Goal: Task Accomplishment & Management: Complete application form

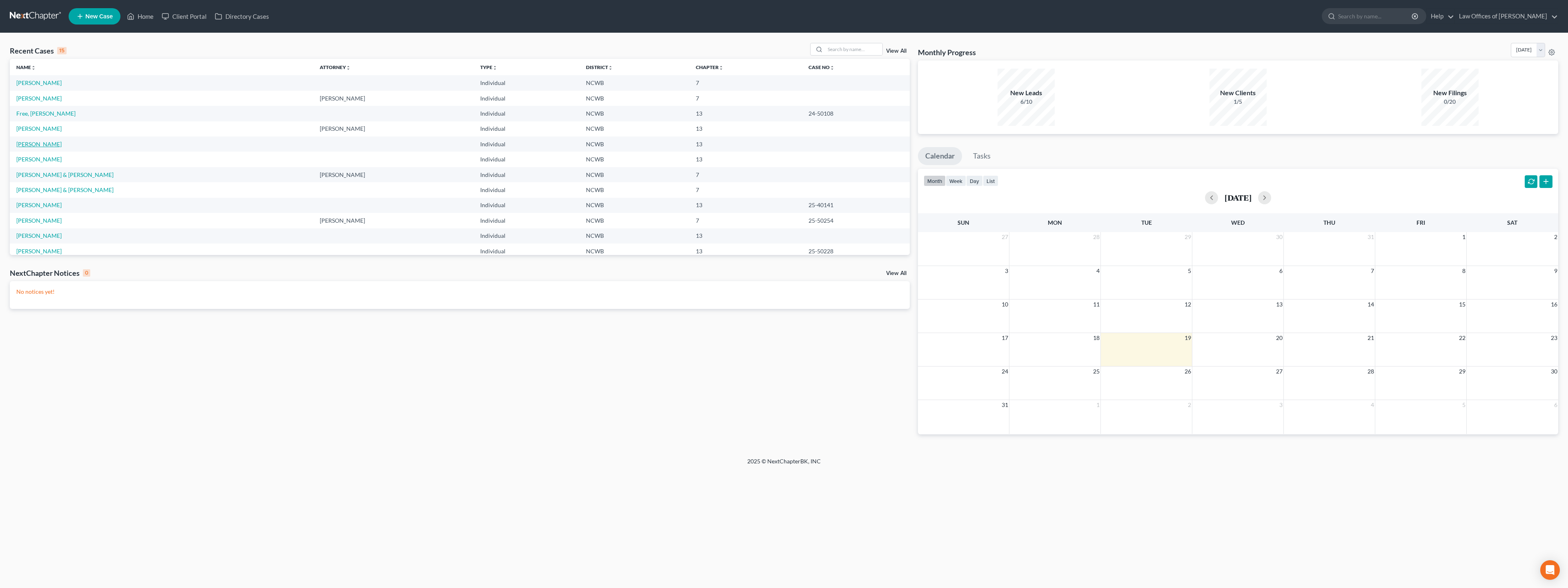
click at [38, 144] on link "[PERSON_NAME]" at bounding box center [39, 144] width 45 height 7
select select "4"
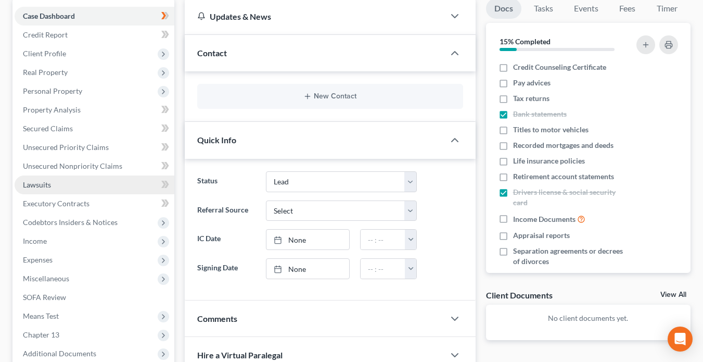
scroll to position [104, 0]
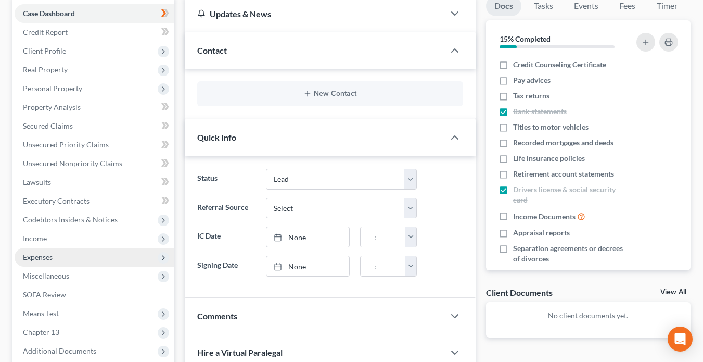
click at [37, 259] on span "Expenses" at bounding box center [38, 256] width 30 height 9
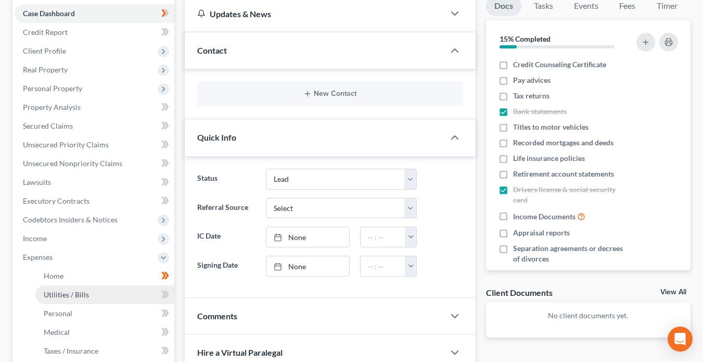
click at [61, 295] on span "Utilities / Bills" at bounding box center [66, 294] width 45 height 9
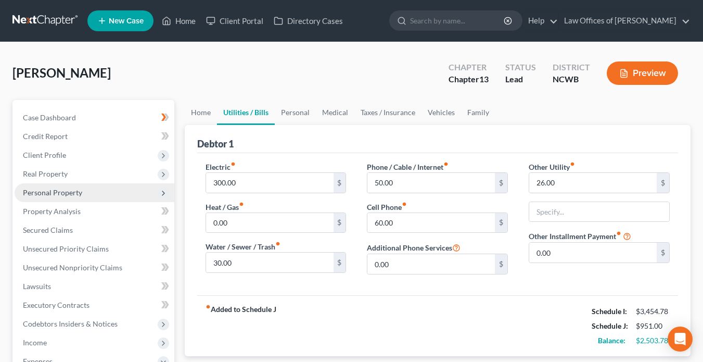
click at [51, 198] on span "Personal Property" at bounding box center [95, 192] width 160 height 19
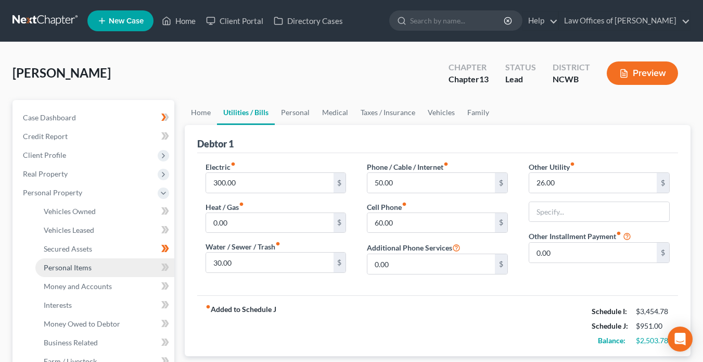
click at [68, 270] on span "Personal Items" at bounding box center [68, 267] width 48 height 9
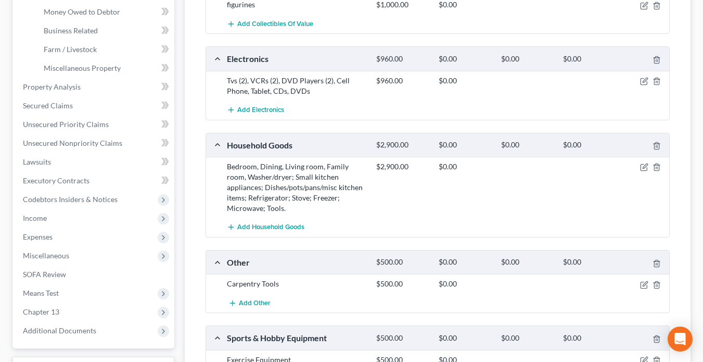
scroll to position [312, 0]
click at [57, 276] on span "SOFA Review" at bounding box center [44, 273] width 43 height 9
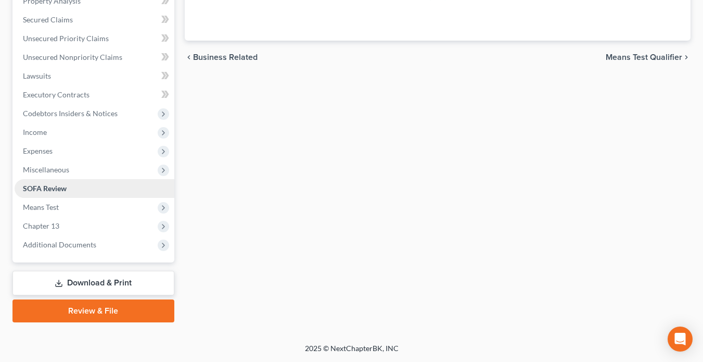
click at [58, 254] on ul "Case Dashboard Payments Invoices Payments Payments Credit Report Client Profile" at bounding box center [95, 76] width 160 height 356
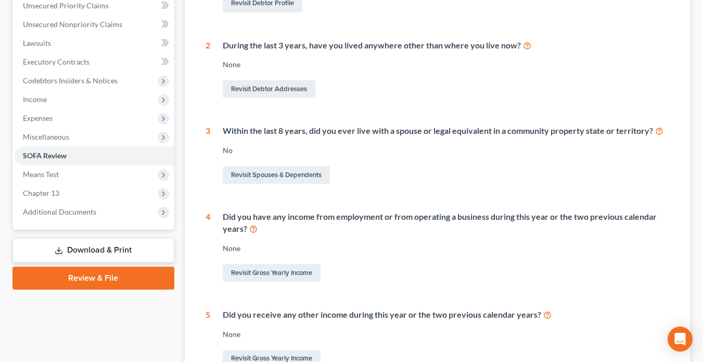
scroll to position [260, 0]
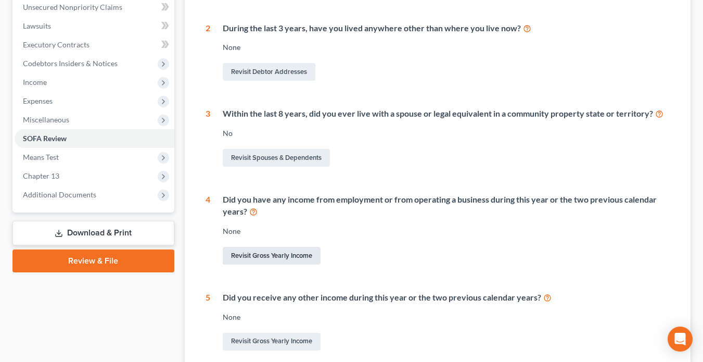
click at [285, 252] on link "Revisit Gross Yearly Income" at bounding box center [272, 256] width 98 height 18
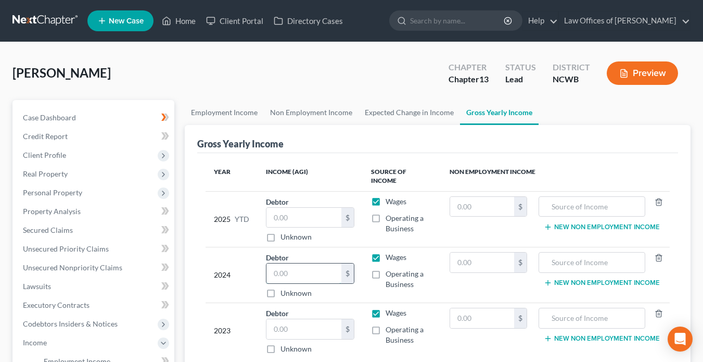
click at [284, 263] on input "text" at bounding box center [303, 273] width 75 height 20
type input "13,905.00"
click at [495, 200] on input "text" at bounding box center [482, 207] width 64 height 20
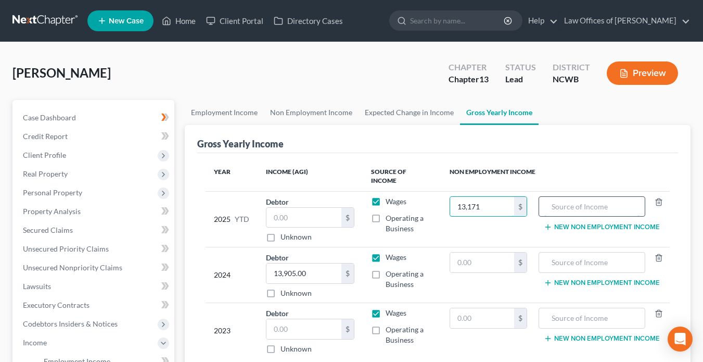
type input "13,171"
click at [555, 199] on input "text" at bounding box center [591, 207] width 95 height 20
type input "Social Security"
click at [574, 223] on button "New Non Employment Income" at bounding box center [602, 227] width 116 height 8
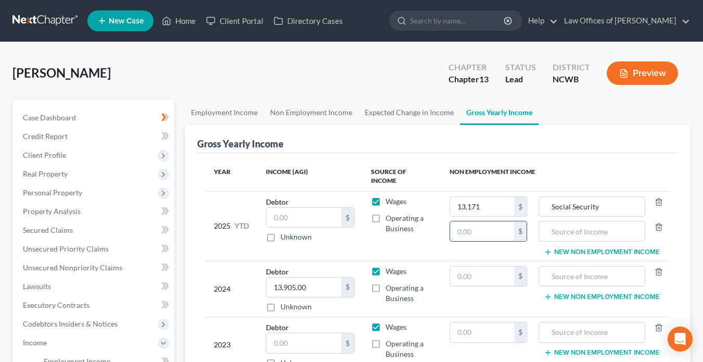
click at [489, 222] on input "text" at bounding box center [482, 231] width 64 height 20
type input "0"
click at [563, 268] on input "text" at bounding box center [591, 276] width 95 height 20
click at [561, 268] on input "10920.00 - retirement" at bounding box center [591, 276] width 95 height 20
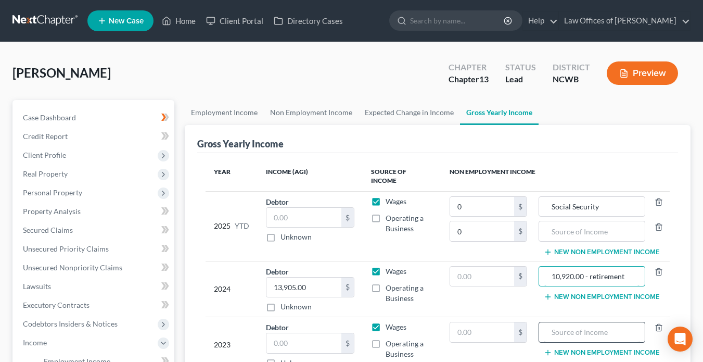
type input "10,920.00 - retirement"
click at [610, 327] on input "text" at bounding box center [591, 332] width 95 height 20
type input "10,920.00 - Pension"
click at [631, 274] on input "10,920.00 - retirement" at bounding box center [591, 276] width 95 height 20
type input "10,920.00 - Pension"
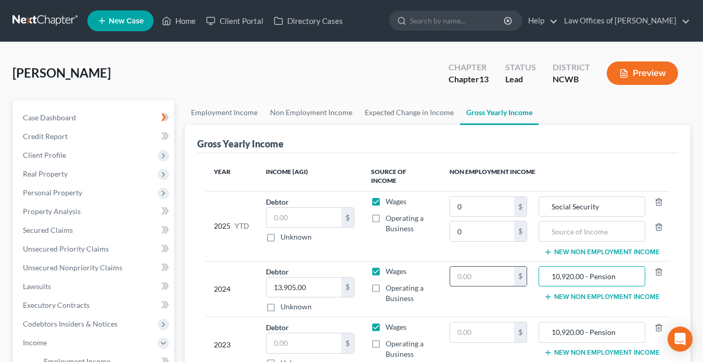
click at [511, 272] on input "text" at bounding box center [482, 276] width 64 height 20
type input "10,920.00"
drag, startPoint x: 590, startPoint y: 270, endPoint x: 534, endPoint y: 269, distance: 56.7
click at [534, 269] on tr "2024 Debtor 13,905.00 $ Unknown Balance Undetermined 13,905.00 $ Unknown Wages …" at bounding box center [438, 289] width 464 height 56
type input "Pension"
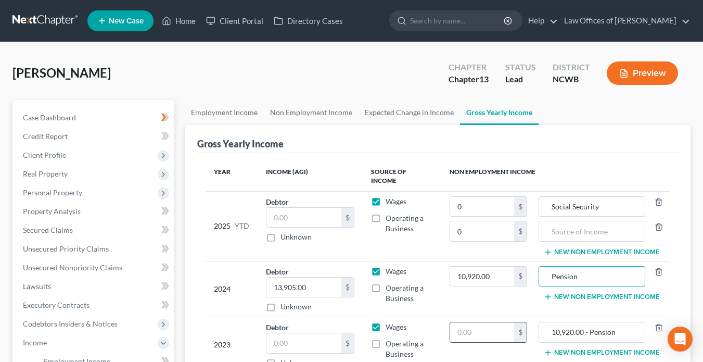
click at [496, 322] on input "text" at bounding box center [482, 332] width 64 height 20
type input "10,920.00"
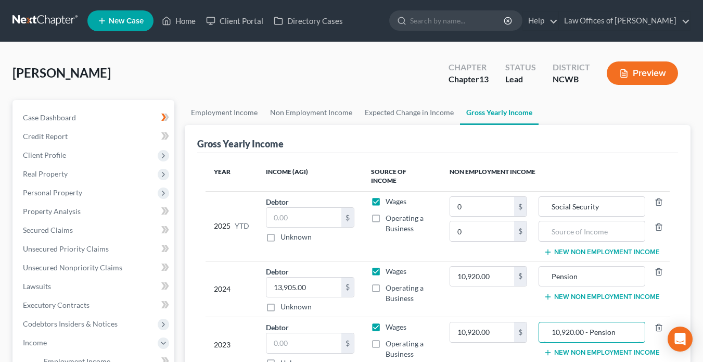
drag, startPoint x: 592, startPoint y: 322, endPoint x: 529, endPoint y: 318, distance: 63.1
click at [529, 318] on tr "2023 Debtor $ Unknown Balance Undetermined $ Unknown Wages Operating a Business…" at bounding box center [438, 345] width 464 height 56
type input "Pension"
click at [555, 223] on input "text" at bounding box center [591, 231] width 95 height 20
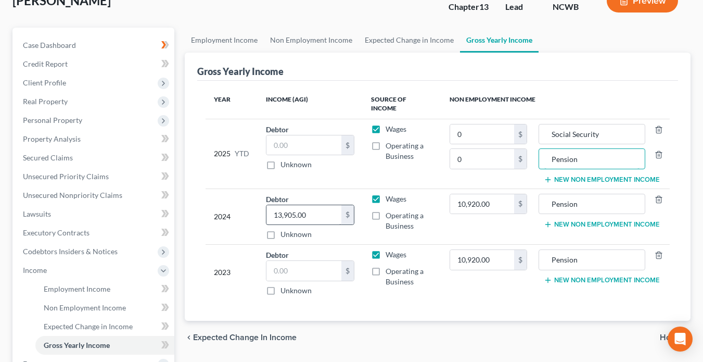
scroll to position [104, 0]
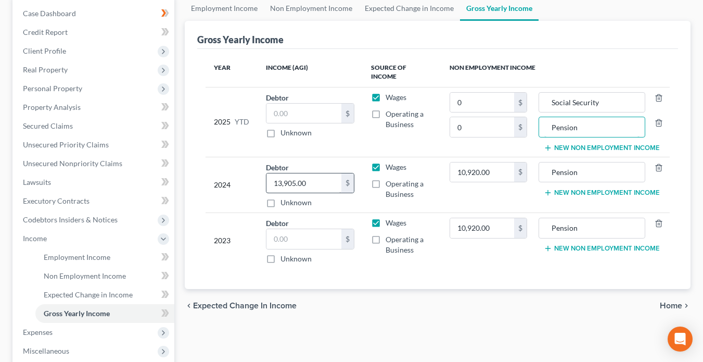
type input "Pension"
click at [298, 182] on input "text" at bounding box center [303, 183] width 75 height 20
type input "13,905.00"
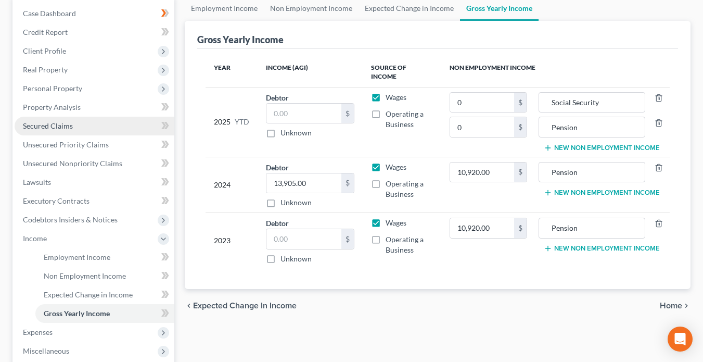
click at [54, 128] on span "Secured Claims" at bounding box center [48, 125] width 50 height 9
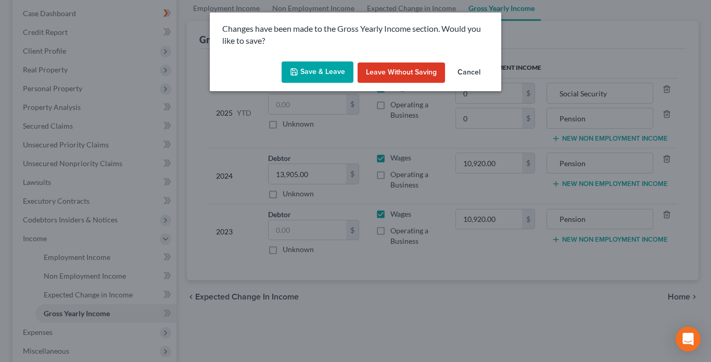
click at [332, 71] on button "Save & Leave" at bounding box center [318, 72] width 72 height 22
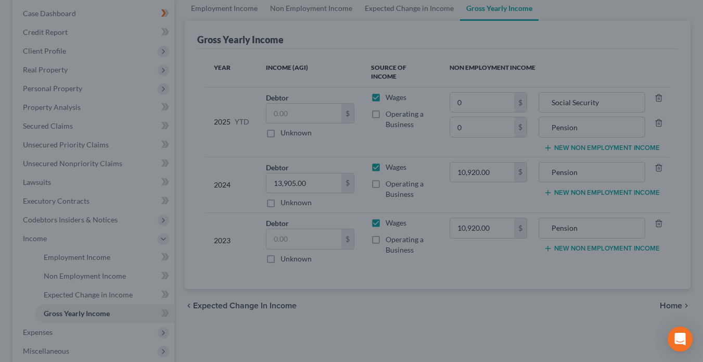
type input "0.00"
type input "Pension"
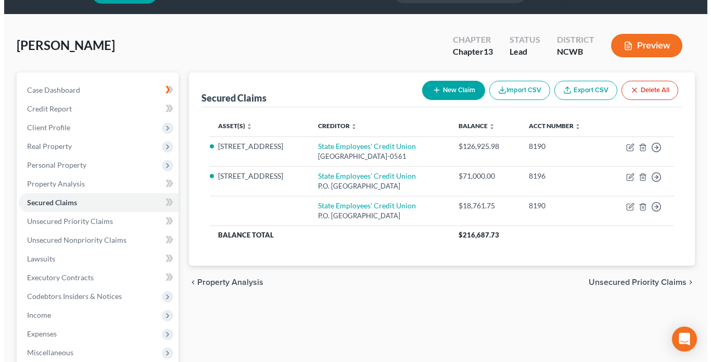
scroll to position [104, 0]
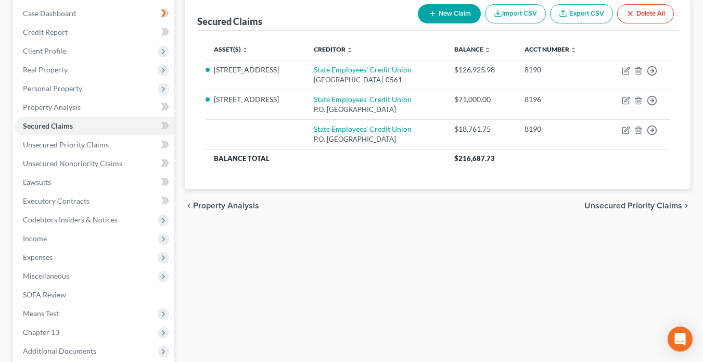
click at [627, 206] on span "Unsecured Priority Claims" at bounding box center [634, 205] width 98 height 8
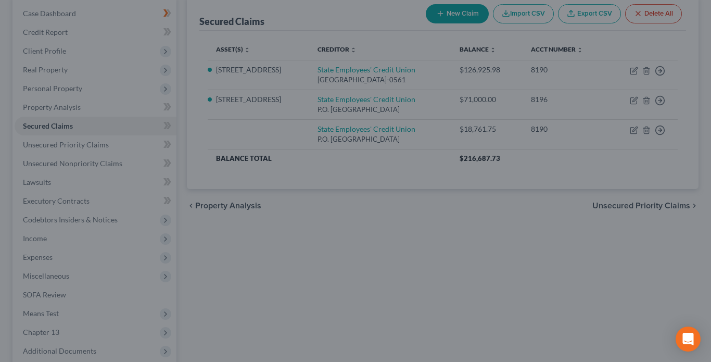
click at [627, 206] on div at bounding box center [355, 181] width 711 height 362
click at [96, 11] on div at bounding box center [355, 181] width 711 height 362
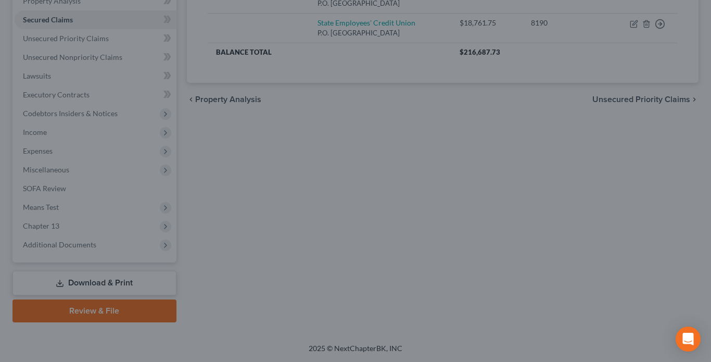
click at [36, 185] on div at bounding box center [355, 181] width 711 height 362
click at [320, 152] on div at bounding box center [355, 181] width 711 height 362
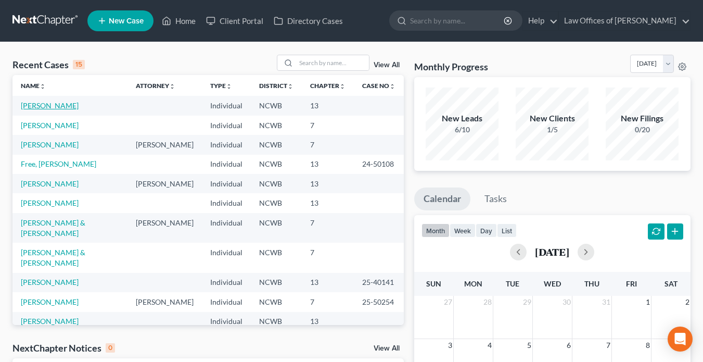
click at [39, 105] on link "[PERSON_NAME]" at bounding box center [50, 105] width 58 height 9
select select "4"
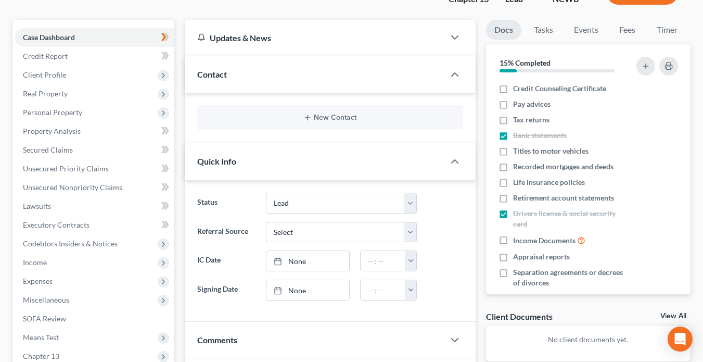
scroll to position [104, 0]
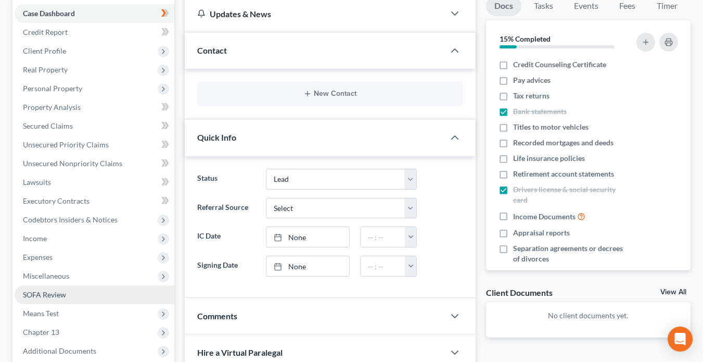
click at [43, 296] on span "SOFA Review" at bounding box center [44, 294] width 43 height 9
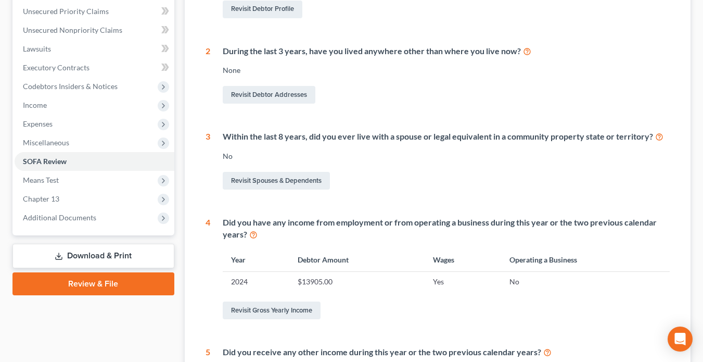
scroll to position [260, 0]
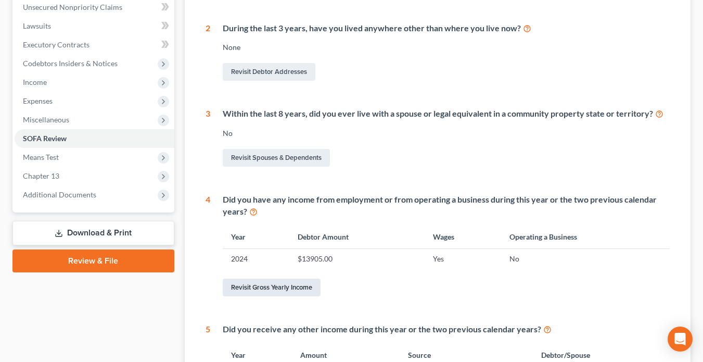
click at [249, 288] on link "Revisit Gross Yearly Income" at bounding box center [272, 287] width 98 height 18
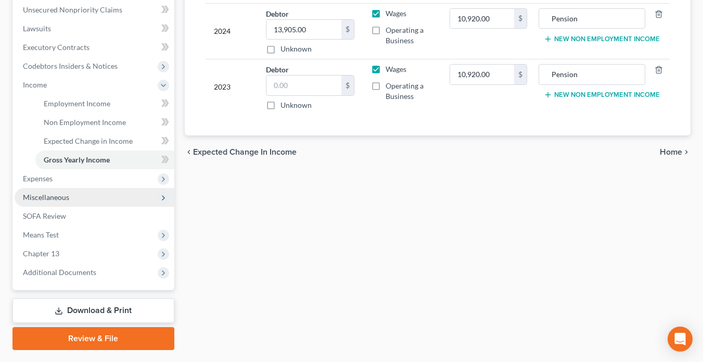
scroll to position [260, 0]
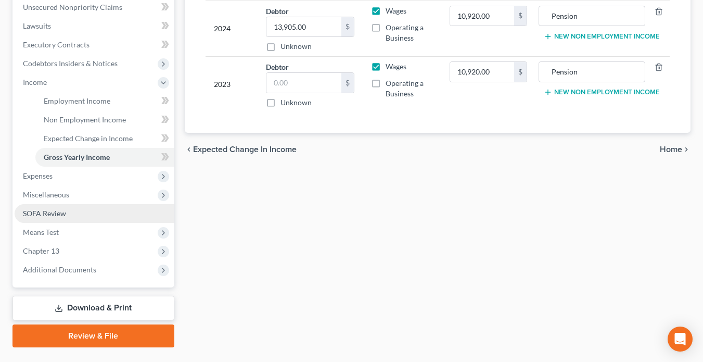
click at [46, 214] on span "SOFA Review" at bounding box center [44, 213] width 43 height 9
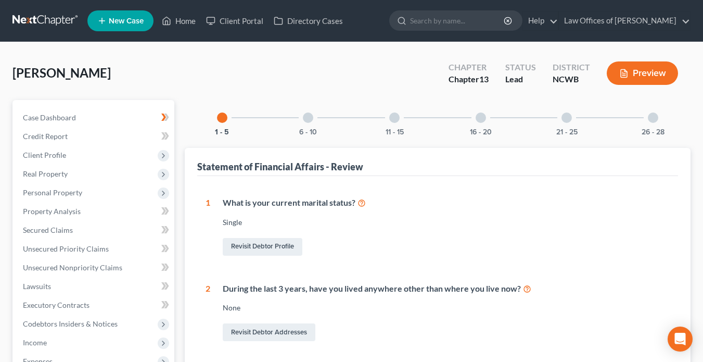
click at [311, 119] on div at bounding box center [308, 117] width 10 height 10
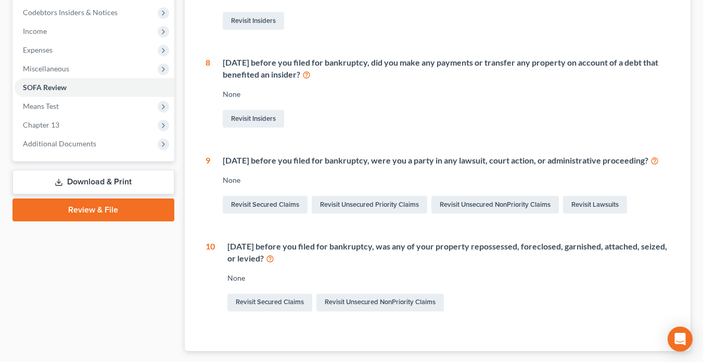
scroll to position [312, 0]
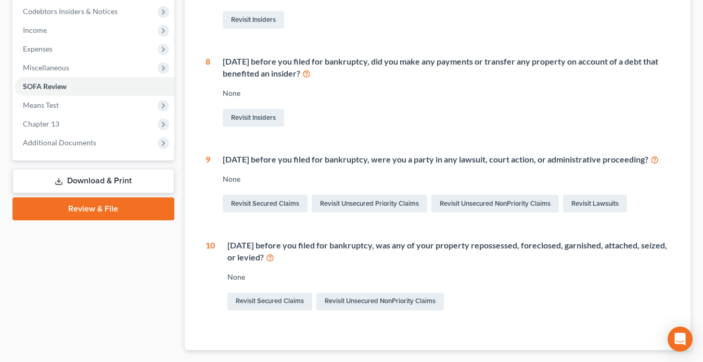
click at [651, 164] on icon at bounding box center [655, 159] width 8 height 10
click at [585, 212] on link "Revisit Lawsuits" at bounding box center [595, 204] width 64 height 18
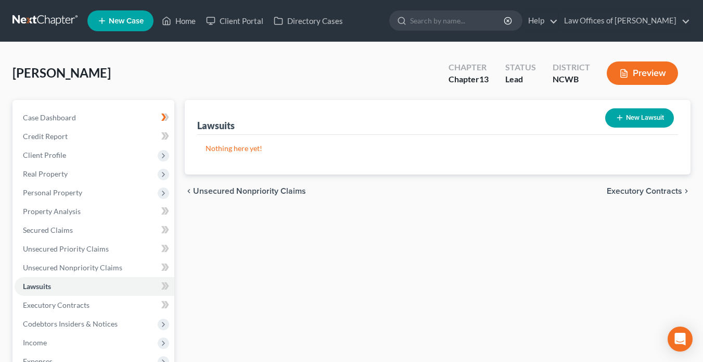
click at [627, 116] on button "New Lawsuit" at bounding box center [639, 117] width 69 height 19
select select "0"
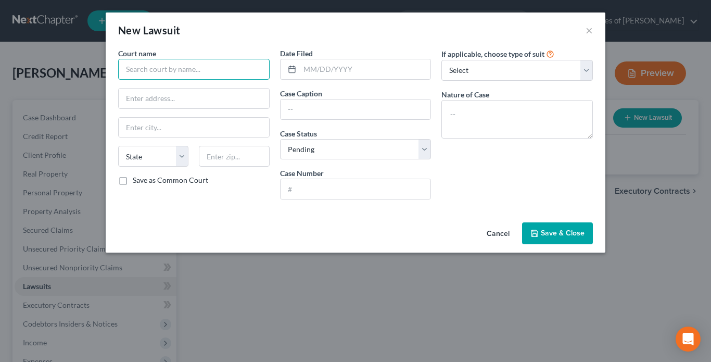
click at [195, 67] on input "text" at bounding box center [193, 69] width 151 height 21
type input "Iredell County"
type input "Statesville"
select select "28"
click at [194, 68] on input "Iredell County" at bounding box center [193, 69] width 151 height 21
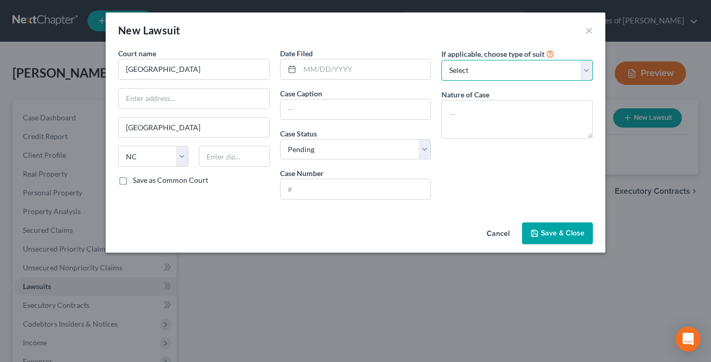
click at [473, 71] on select "Select Repossession Garnishment Foreclosure Attached, Seized, Or Levied Other" at bounding box center [516, 70] width 151 height 21
select select "4"
click at [441, 60] on select "Select Repossession Garnishment Foreclosure Attached, Seized, Or Levied Other" at bounding box center [516, 70] width 151 height 21
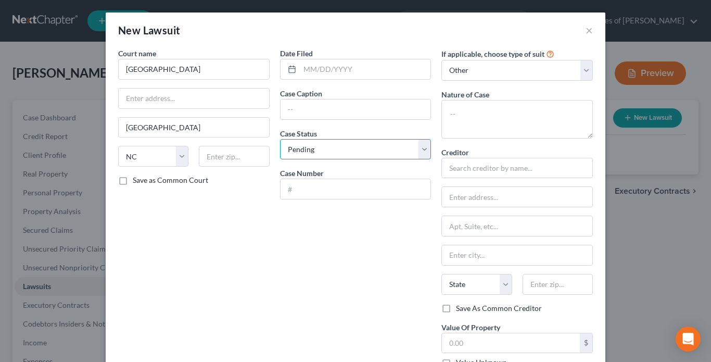
click at [337, 145] on select "Select Pending On Appeal Concluded" at bounding box center [355, 149] width 151 height 21
select select "2"
click at [280, 139] on select "Select Pending On Appeal Concluded" at bounding box center [355, 149] width 151 height 21
click at [529, 171] on input "text" at bounding box center [516, 168] width 151 height 21
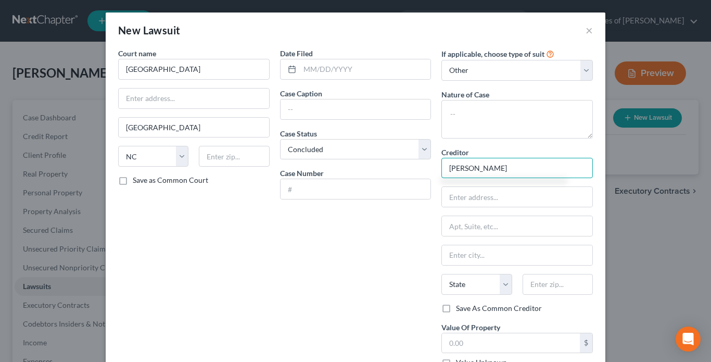
type input "Freddie Morrison"
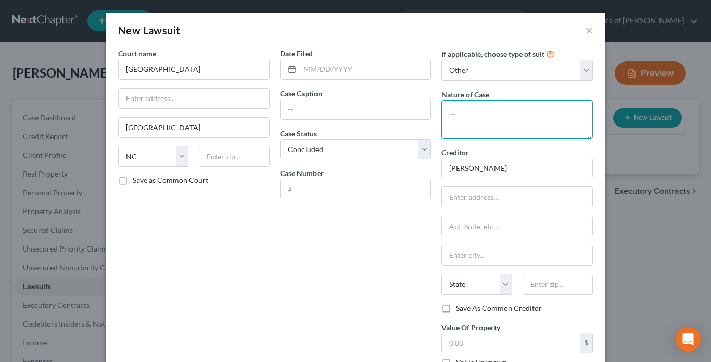
click at [485, 123] on textarea at bounding box center [516, 119] width 151 height 39
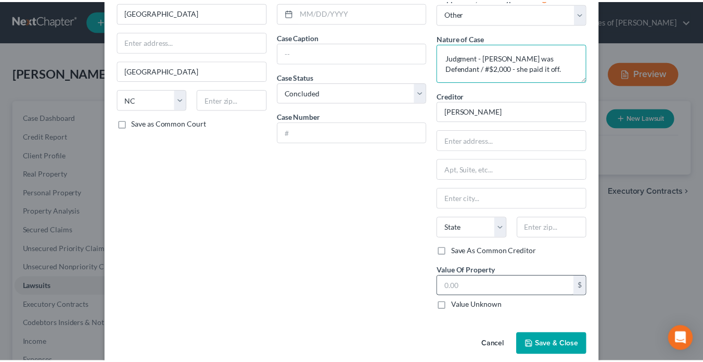
scroll to position [71, 0]
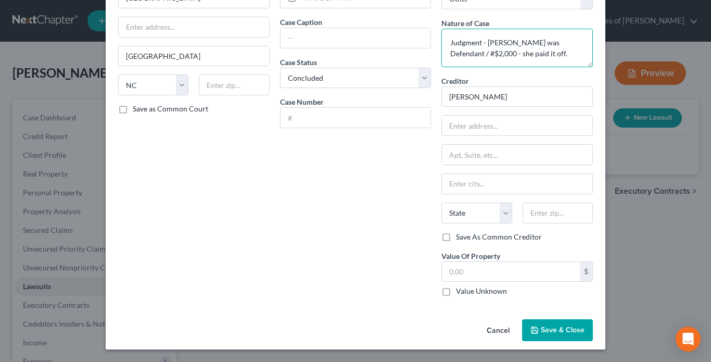
type textarea "Judgment - Paulette Morrison was Defendant / #$2,000 - she paid it off."
click at [560, 329] on span "Save & Close" at bounding box center [563, 329] width 44 height 9
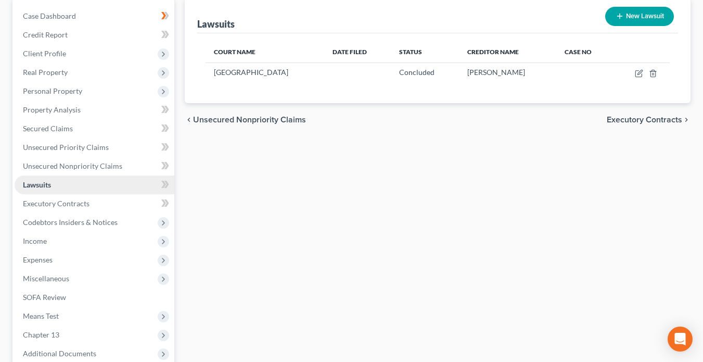
scroll to position [104, 0]
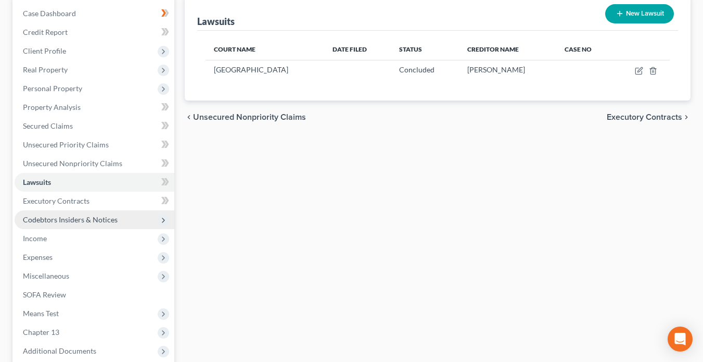
click at [62, 220] on span "Codebtors Insiders & Notices" at bounding box center [70, 219] width 95 height 9
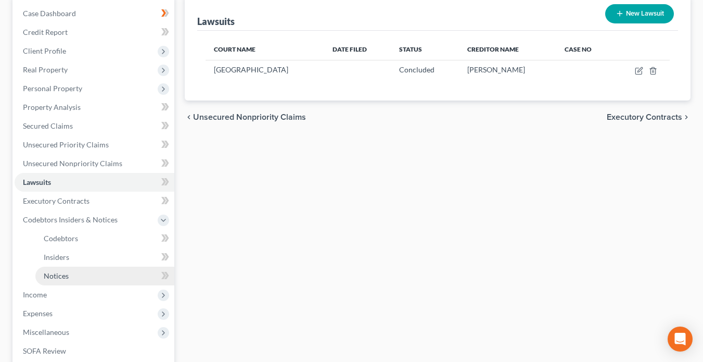
click at [55, 278] on span "Notices" at bounding box center [56, 275] width 25 height 9
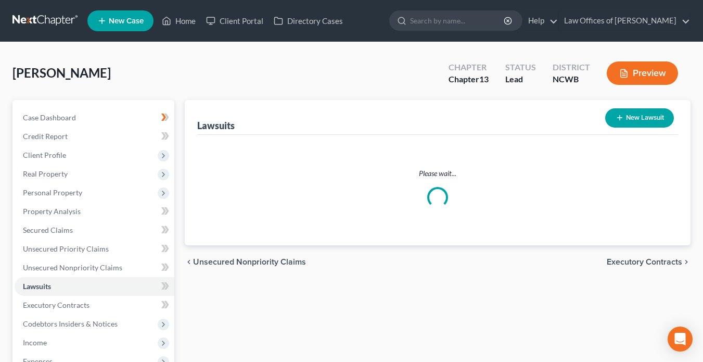
scroll to position [104, 0]
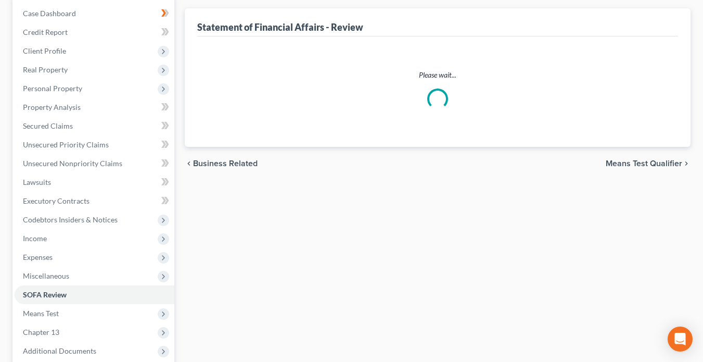
scroll to position [210, 0]
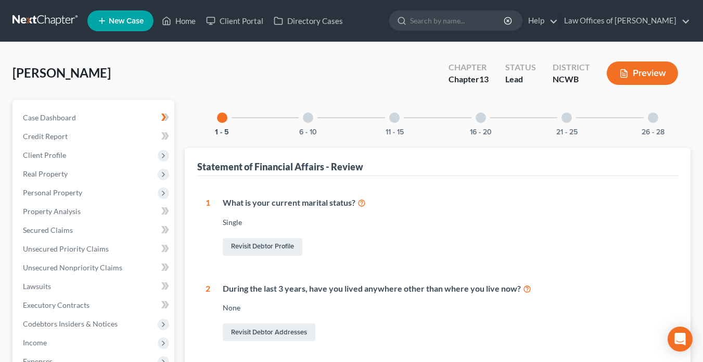
click at [306, 119] on div at bounding box center [308, 117] width 10 height 10
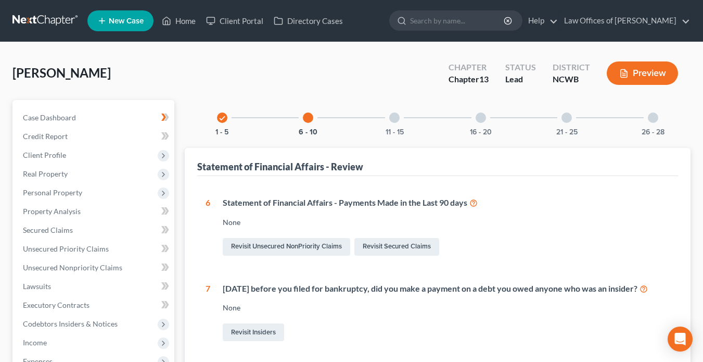
click at [393, 117] on div at bounding box center [394, 117] width 10 height 10
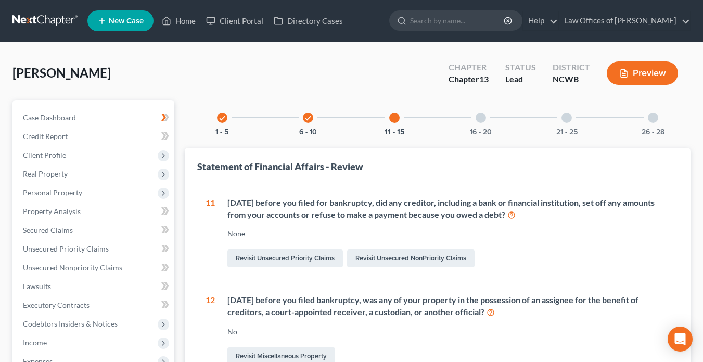
click at [482, 119] on div at bounding box center [481, 117] width 10 height 10
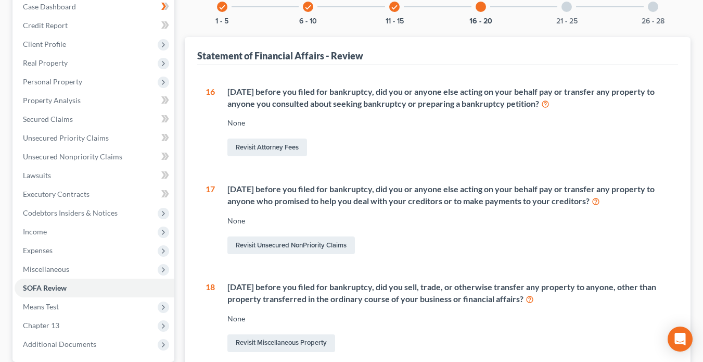
scroll to position [96, 0]
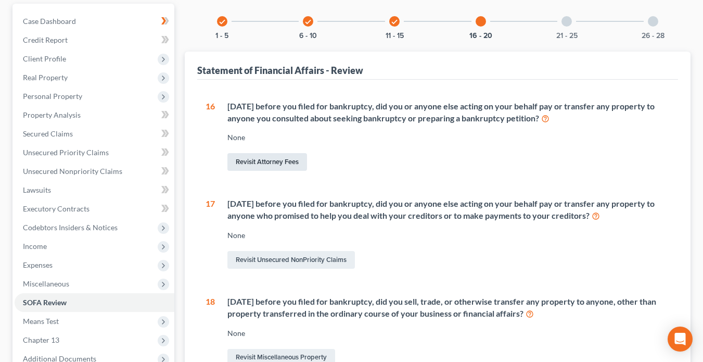
click at [265, 161] on link "Revisit Attorney Fees" at bounding box center [267, 162] width 80 height 18
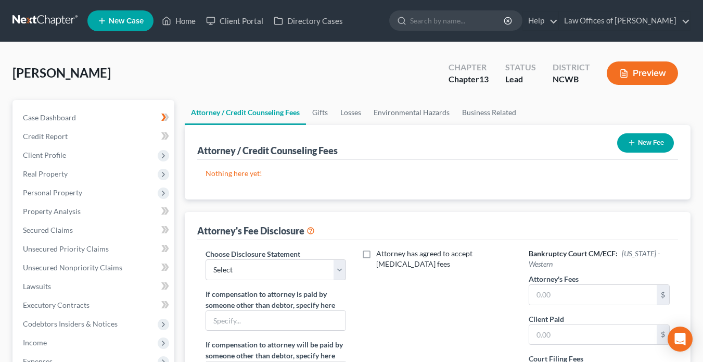
click at [644, 144] on button "New Fee" at bounding box center [645, 142] width 57 height 19
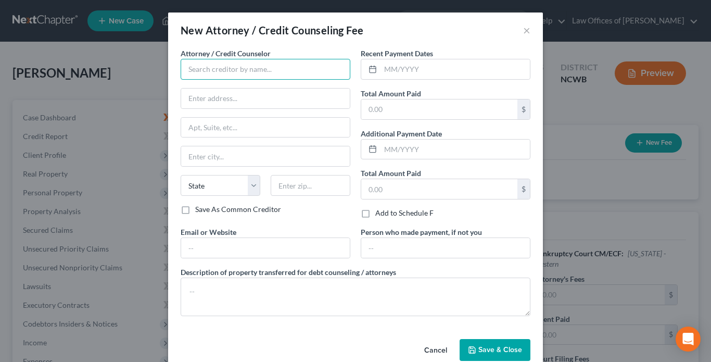
click at [240, 70] on input "text" at bounding box center [266, 69] width 170 height 21
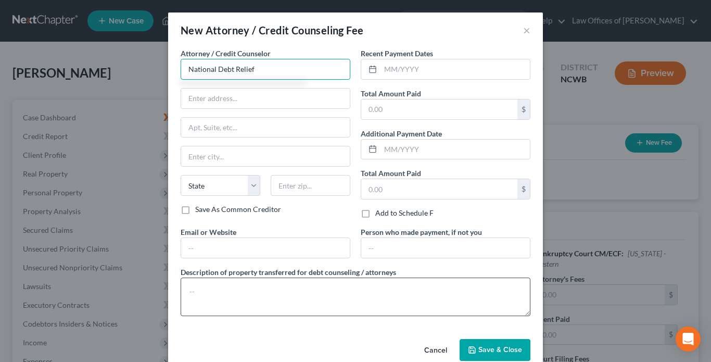
type input "National Debt Relief"
click at [254, 293] on textarea at bounding box center [356, 296] width 350 height 39
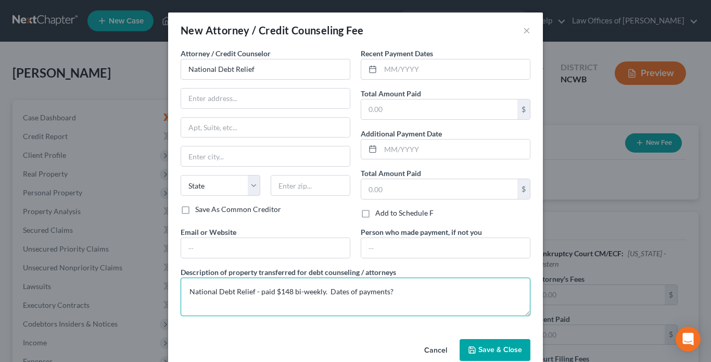
type textarea "National Debt Relief - paid $148 bi-weekly. Dates of payments?"
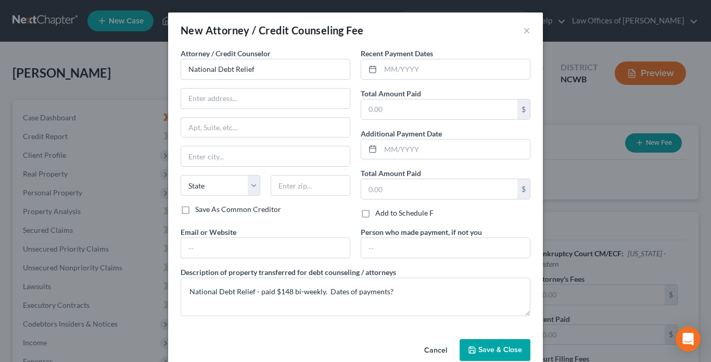
click at [500, 352] on span "Save & Close" at bounding box center [500, 349] width 44 height 9
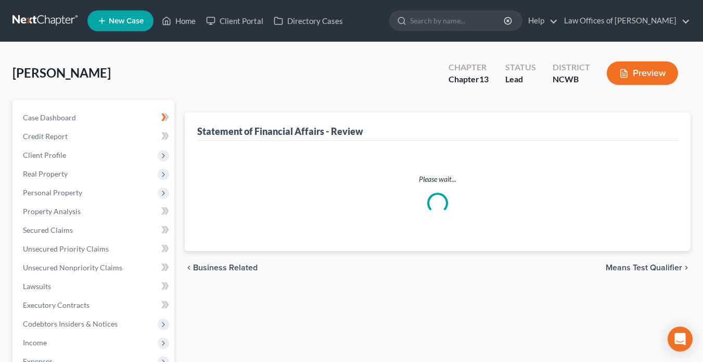
scroll to position [96, 0]
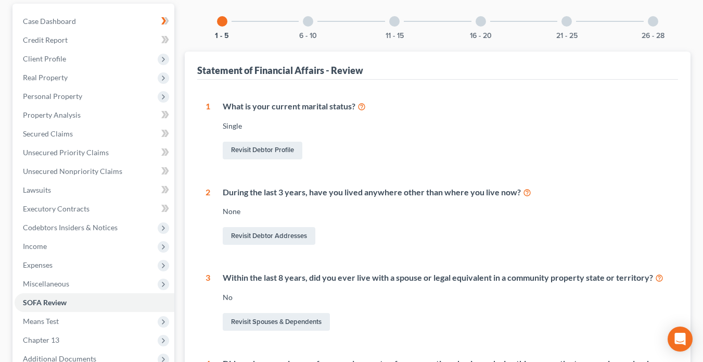
click at [481, 27] on div "16 - 20" at bounding box center [480, 21] width 35 height 35
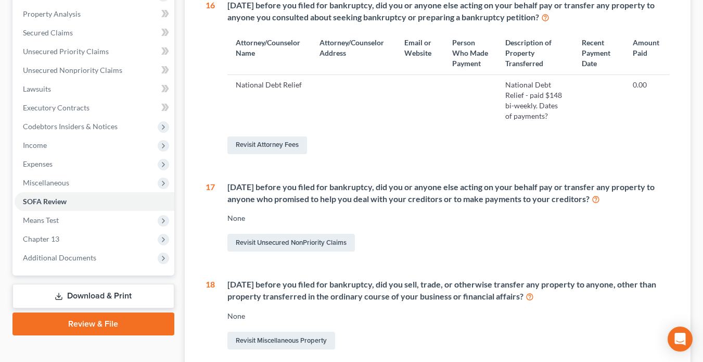
scroll to position [200, 0]
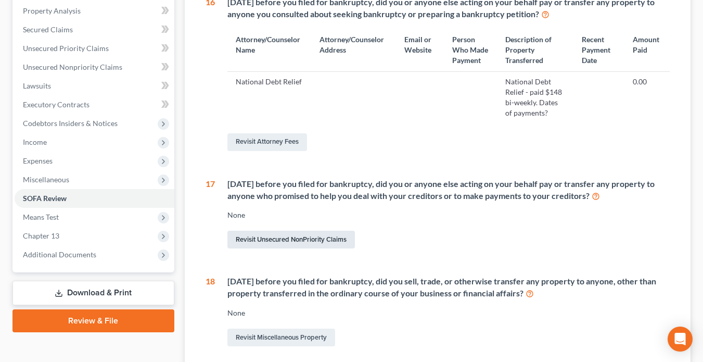
click at [287, 240] on link "Revisit Unsecured NonPriority Claims" at bounding box center [291, 240] width 128 height 18
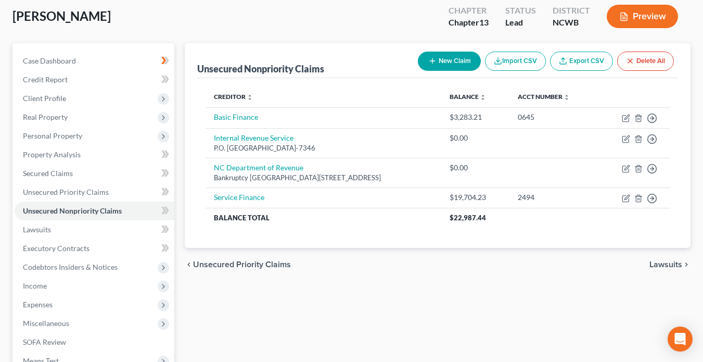
scroll to position [54, 0]
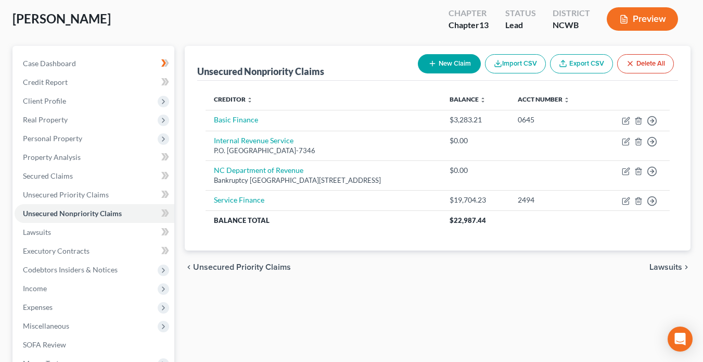
click at [673, 268] on span "Lawsuits" at bounding box center [666, 267] width 33 height 8
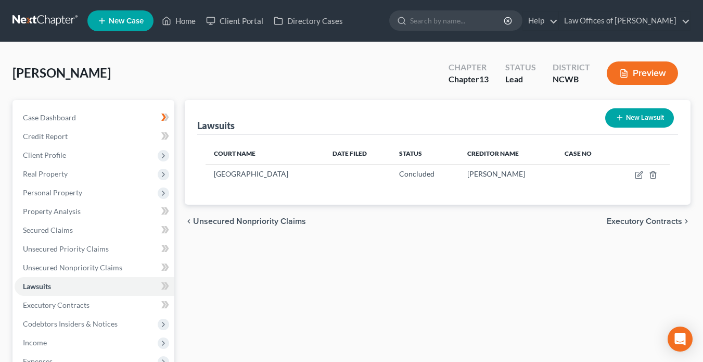
click at [248, 219] on span "Unsecured Nonpriority Claims" at bounding box center [249, 221] width 113 height 8
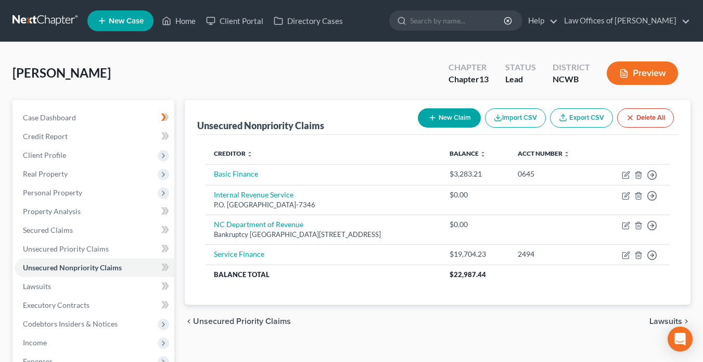
click at [429, 113] on icon "button" at bounding box center [432, 117] width 8 height 8
select select "0"
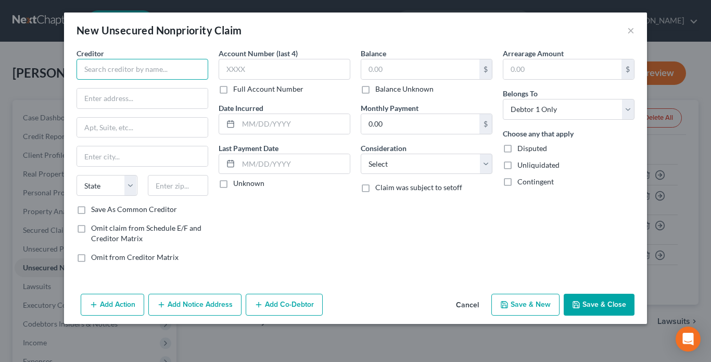
click at [182, 77] on input "text" at bounding box center [143, 69] width 132 height 21
type input "M"
type input "National Debt Relief"
click at [397, 164] on select "Select Cable / Satellite Services Collection Agency Credit Card Debt Debt Couns…" at bounding box center [427, 164] width 132 height 21
select select "3"
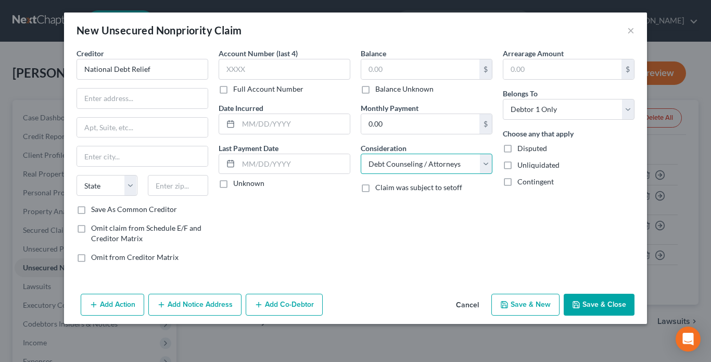
click at [361, 154] on select "Select Cable / Satellite Services Collection Agency Credit Card Debt Debt Couns…" at bounding box center [427, 164] width 132 height 21
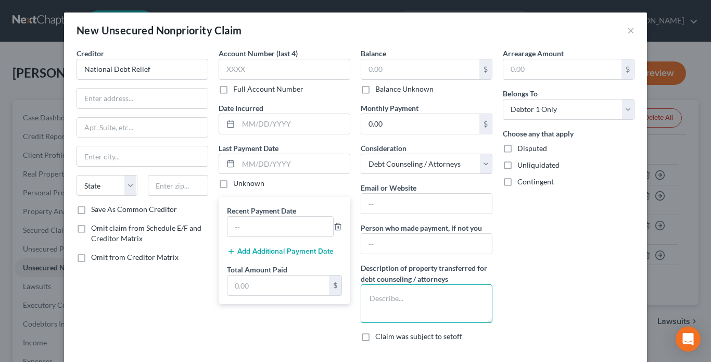
click at [402, 290] on textarea at bounding box center [427, 303] width 132 height 39
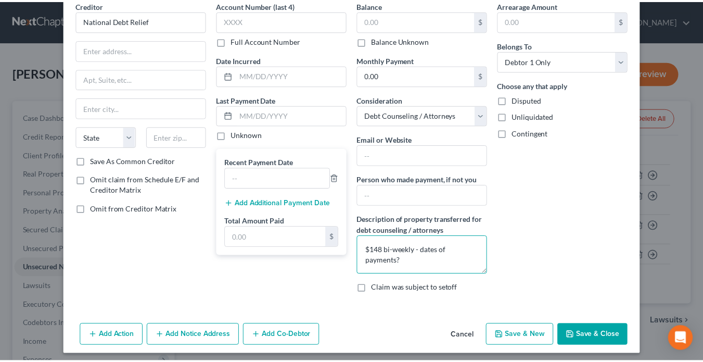
scroll to position [54, 0]
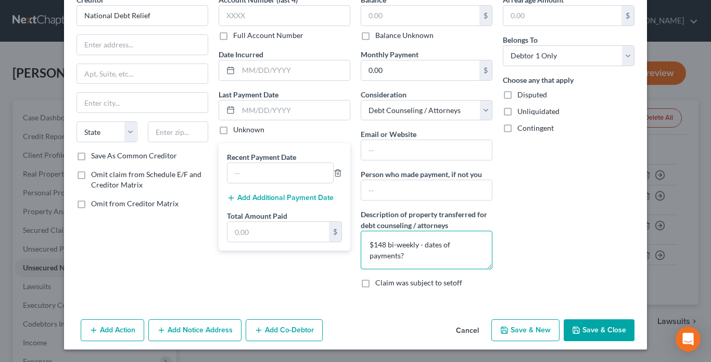
type textarea "$148 bi-weekly - dates of payments?"
click at [580, 334] on button "Save & Close" at bounding box center [599, 330] width 71 height 22
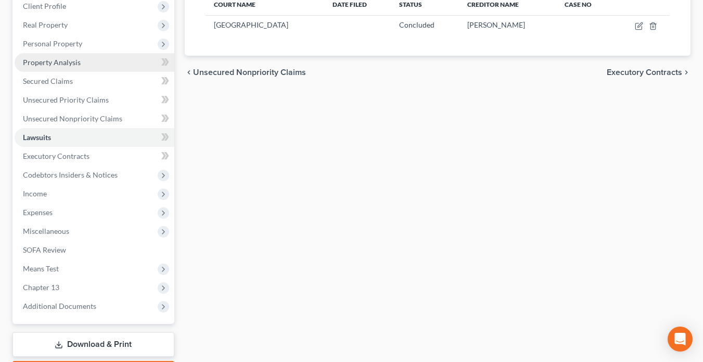
scroll to position [156, 0]
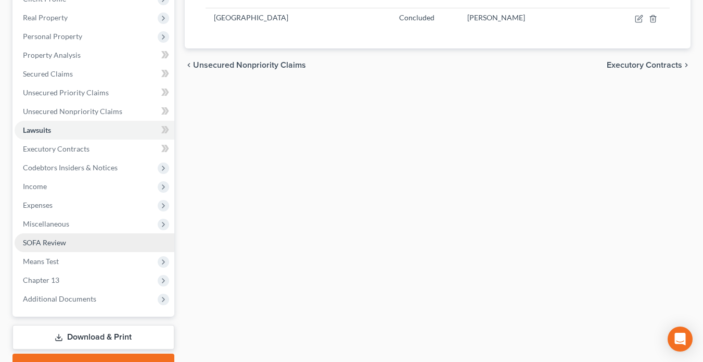
click at [48, 245] on span "SOFA Review" at bounding box center [44, 242] width 43 height 9
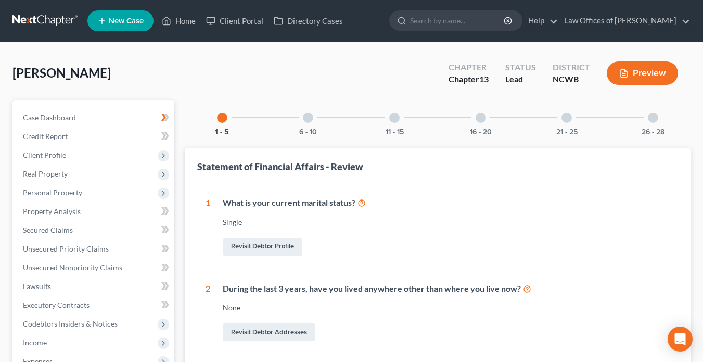
click at [308, 119] on div at bounding box center [308, 117] width 10 height 10
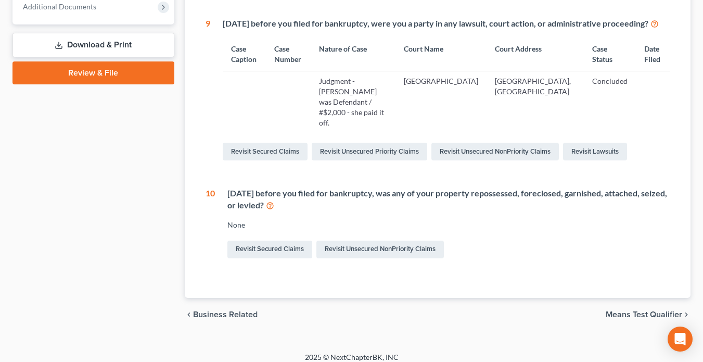
scroll to position [450, 0]
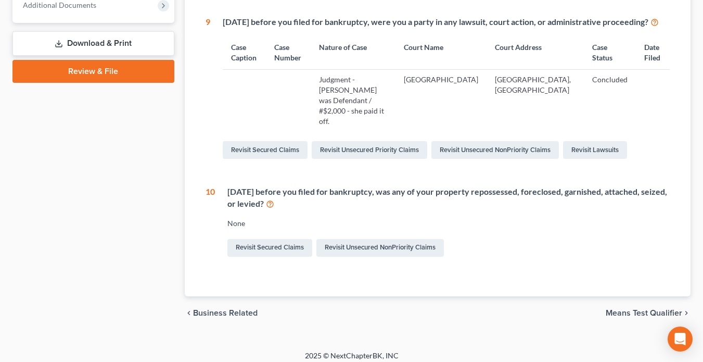
click at [636, 309] on span "Means Test Qualifier" at bounding box center [644, 313] width 77 height 8
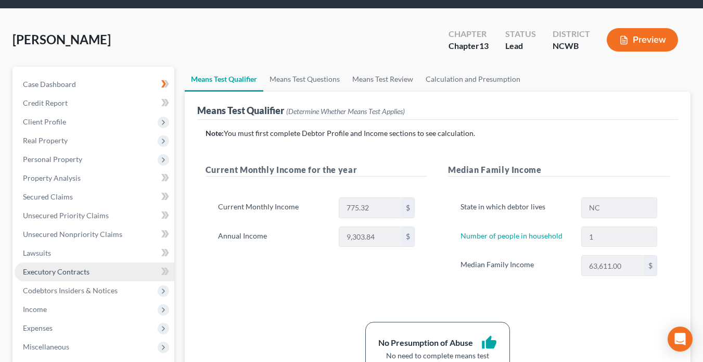
scroll to position [104, 0]
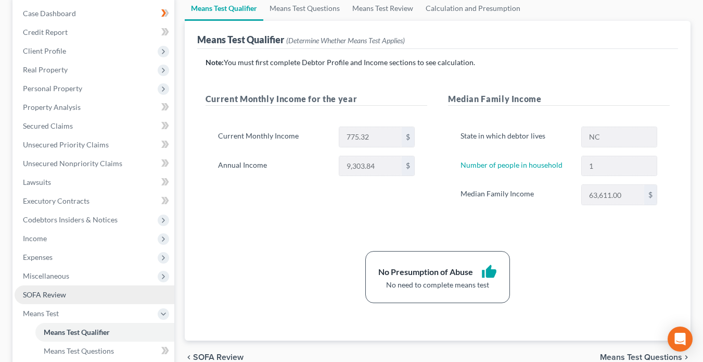
click at [42, 295] on span "SOFA Review" at bounding box center [44, 294] width 43 height 9
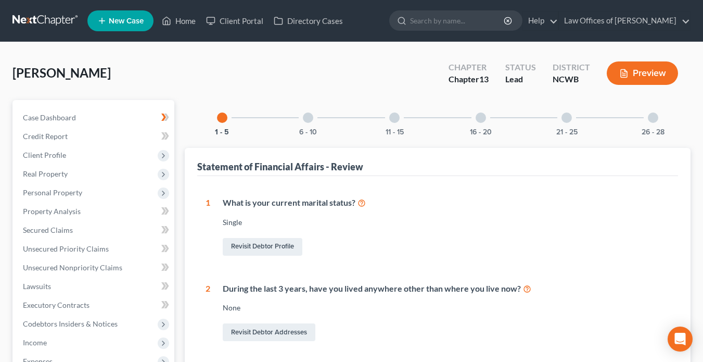
click at [306, 118] on div at bounding box center [308, 117] width 10 height 10
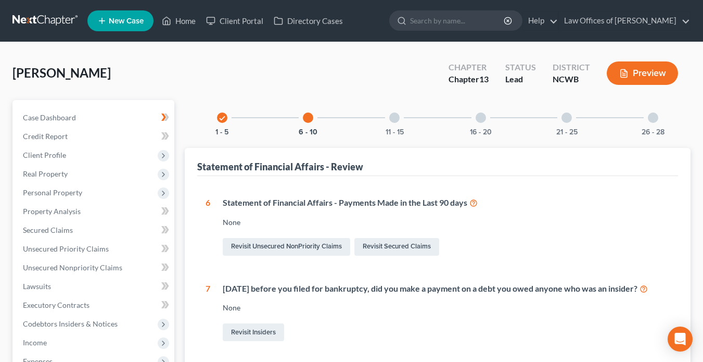
click at [394, 119] on div at bounding box center [394, 117] width 10 height 10
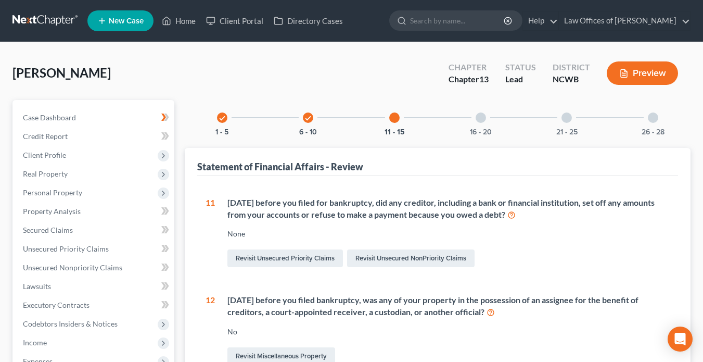
click at [484, 119] on div at bounding box center [481, 117] width 10 height 10
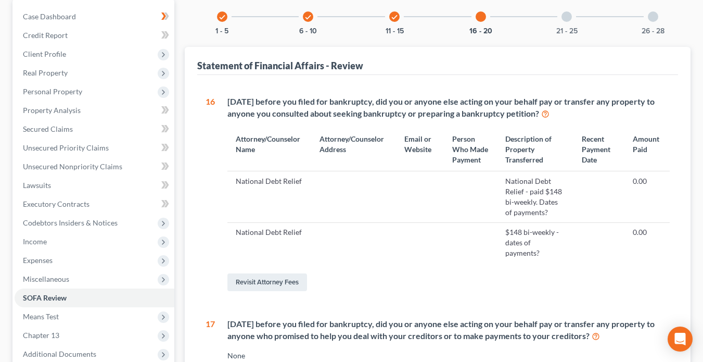
scroll to position [52, 0]
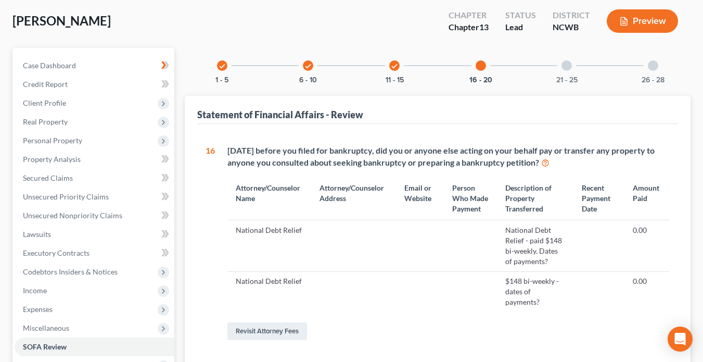
click at [568, 65] on div at bounding box center [567, 65] width 10 height 10
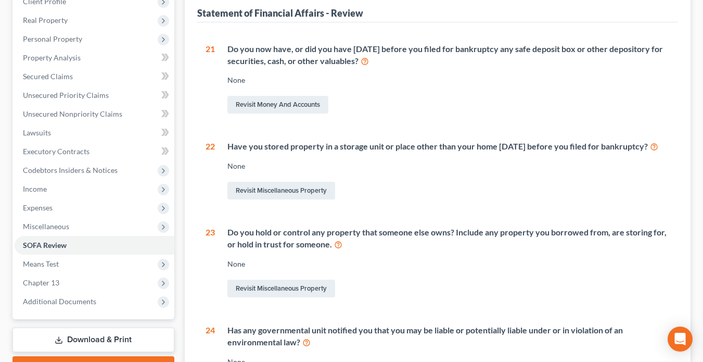
scroll to position [156, 0]
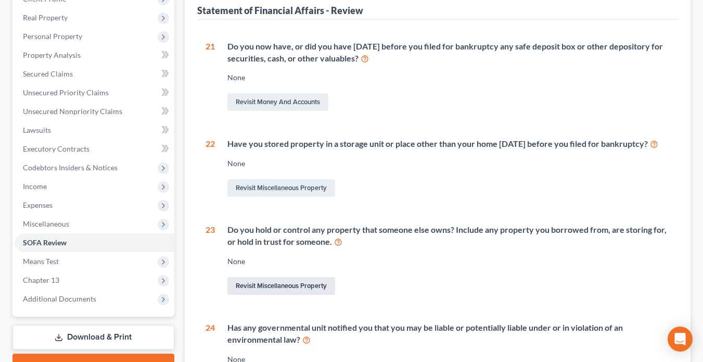
click at [263, 295] on link "Revisit Miscellaneous Property" at bounding box center [281, 286] width 108 height 18
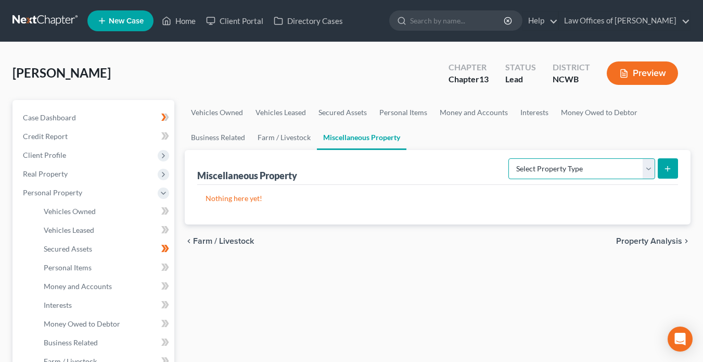
click at [569, 167] on select "Select Property Type Assigned for Creditor Benefit Within 1 Year Holding for An…" at bounding box center [582, 168] width 147 height 21
select select "holding_for_another"
click at [509, 158] on select "Select Property Type Assigned for Creditor Benefit Within 1 Year Holding for An…" at bounding box center [582, 168] width 147 height 21
click at [665, 170] on icon "submit" at bounding box center [668, 168] width 8 height 8
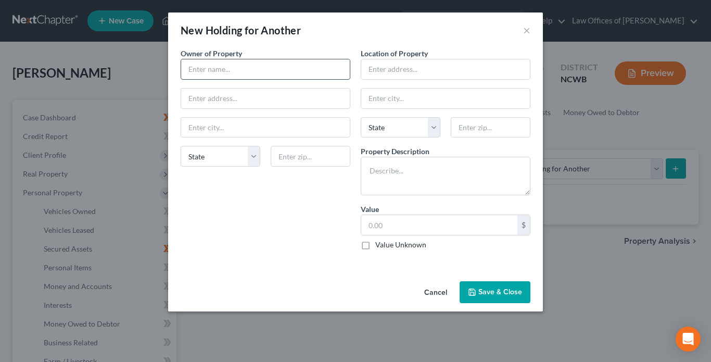
click at [224, 68] on input "text" at bounding box center [265, 69] width 169 height 20
type input "Shelia Gray"
click at [407, 71] on input "text" at bounding box center [445, 69] width 169 height 20
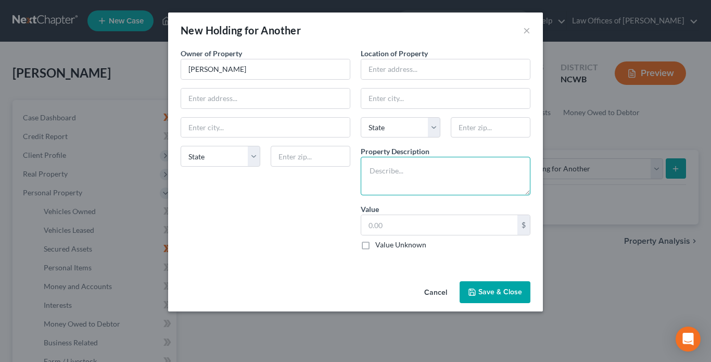
click at [415, 179] on textarea at bounding box center [446, 176] width 170 height 39
type textarea "truck - at debtor's residence and being used by debtor"
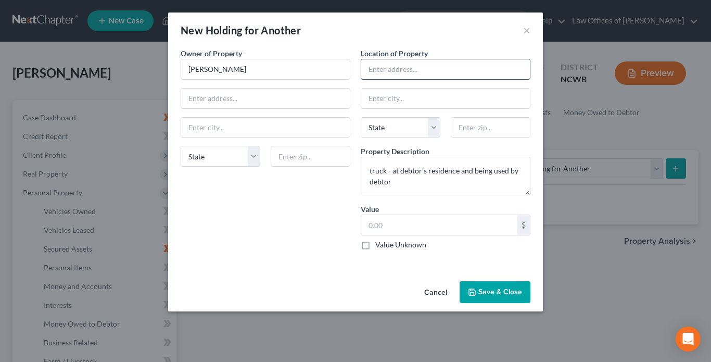
click at [437, 73] on input "text" at bounding box center [445, 69] width 169 height 20
type input "[STREET_ADDRESS]"
click at [400, 100] on input "text" at bounding box center [445, 98] width 169 height 20
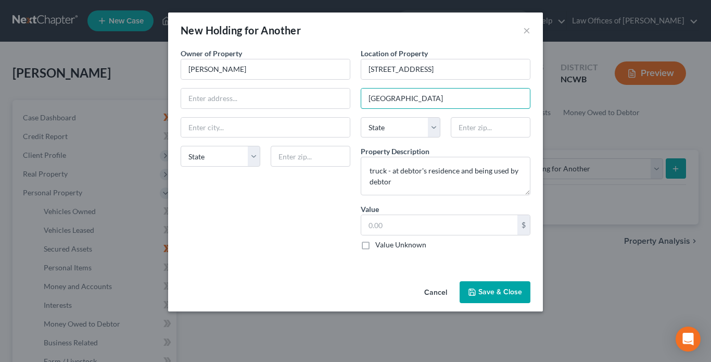
type input "Statesville"
select select "28"
type input "28677"
click at [375, 247] on label "Value Unknown" at bounding box center [400, 244] width 51 height 10
click at [379, 246] on input "Value Unknown" at bounding box center [382, 242] width 7 height 7
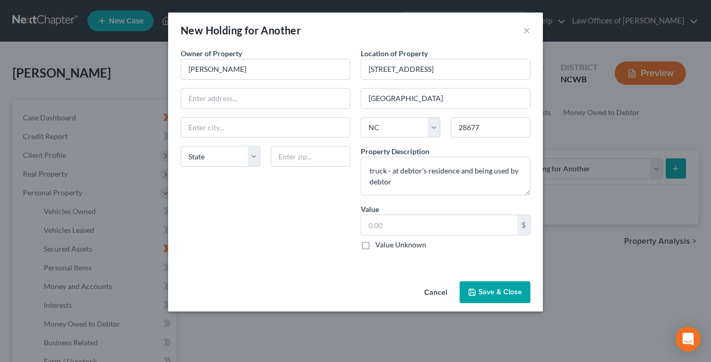
checkbox input "true"
type input "0.00"
click at [491, 290] on button "Save & Close" at bounding box center [495, 292] width 71 height 22
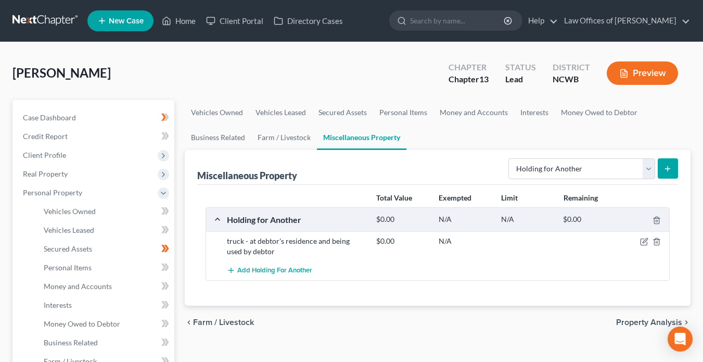
click at [392, 72] on div "Morrison, Paulette Upgraded Chapter Chapter 13 Status Lead District NCWB Preview" at bounding box center [351, 77] width 678 height 45
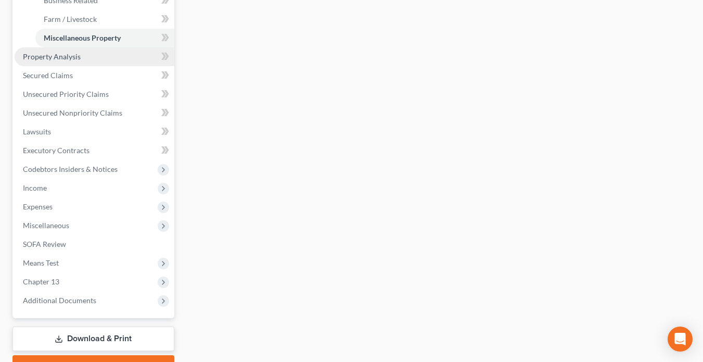
scroll to position [364, 0]
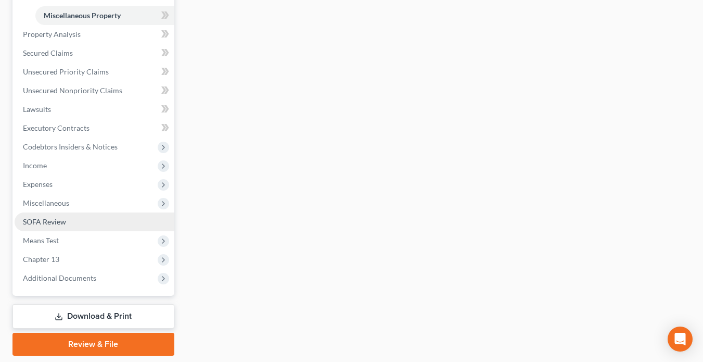
click at [40, 222] on span "SOFA Review" at bounding box center [44, 221] width 43 height 9
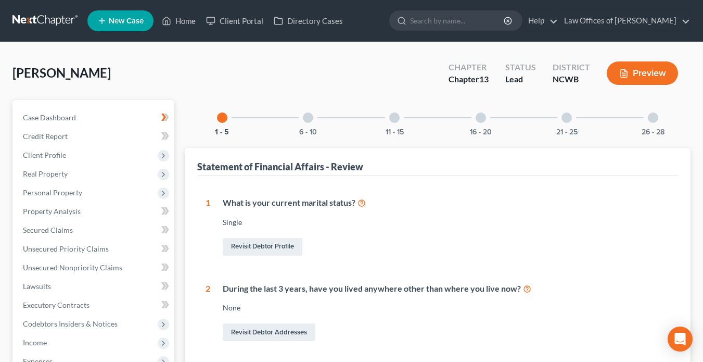
click at [563, 118] on div at bounding box center [567, 117] width 10 height 10
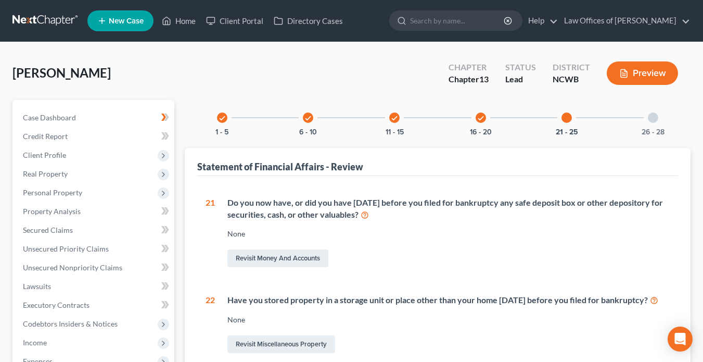
click at [653, 117] on div at bounding box center [653, 117] width 10 height 10
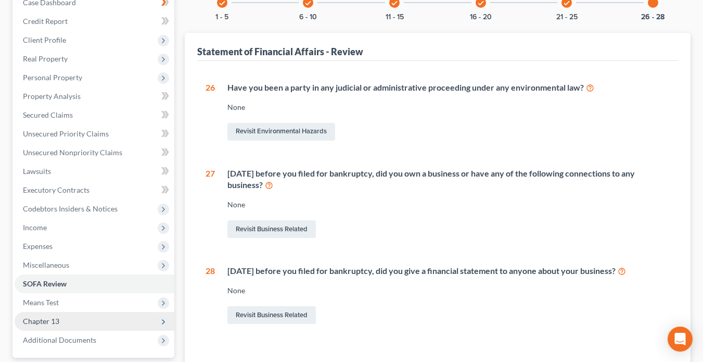
scroll to position [156, 0]
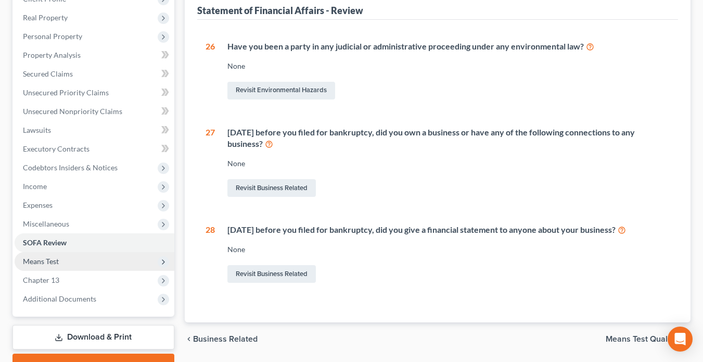
click at [48, 261] on span "Means Test" at bounding box center [41, 261] width 36 height 9
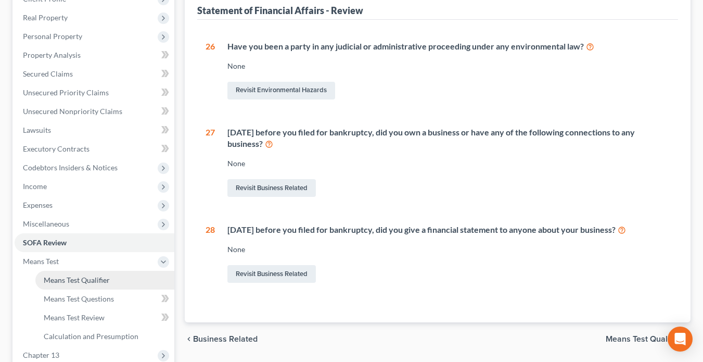
click at [83, 281] on span "Means Test Qualifier" at bounding box center [77, 279] width 66 height 9
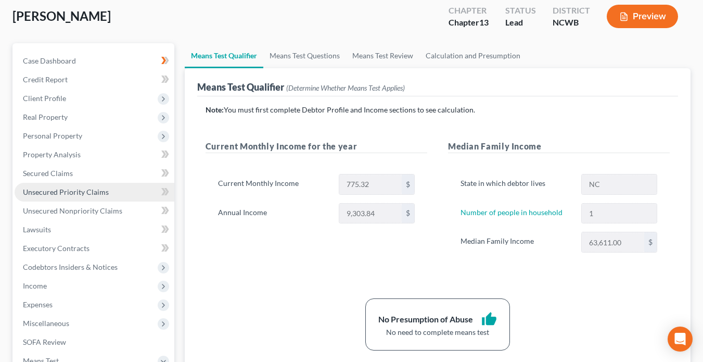
scroll to position [104, 0]
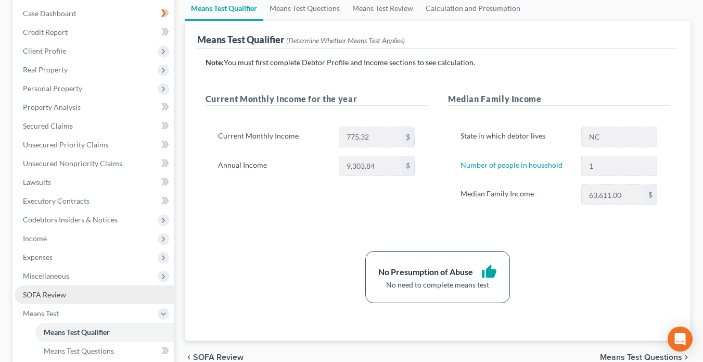
click at [56, 298] on span "SOFA Review" at bounding box center [44, 294] width 43 height 9
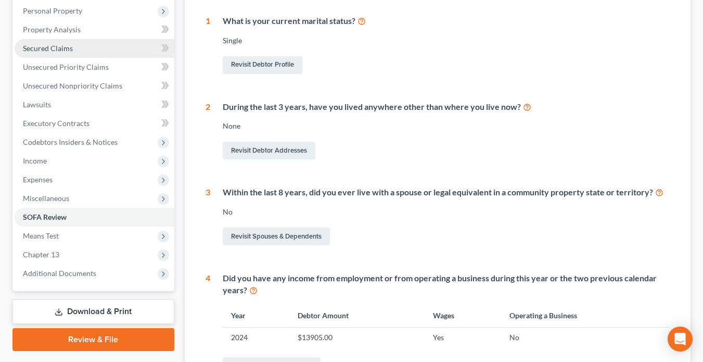
scroll to position [156, 0]
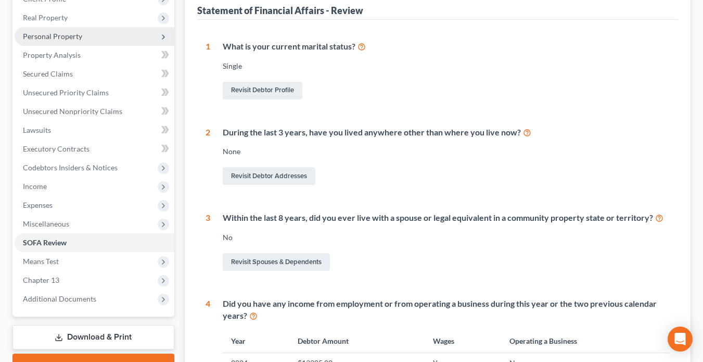
click at [56, 34] on span "Personal Property" at bounding box center [52, 36] width 59 height 9
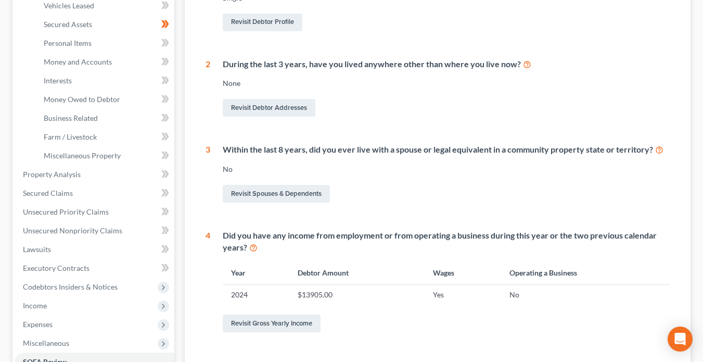
scroll to position [208, 0]
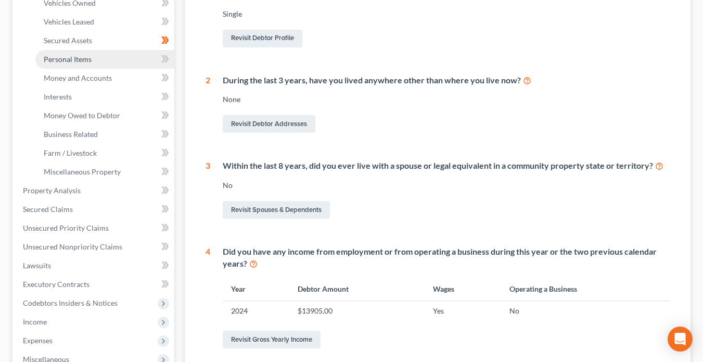
click at [121, 59] on link "Personal Items" at bounding box center [104, 59] width 139 height 19
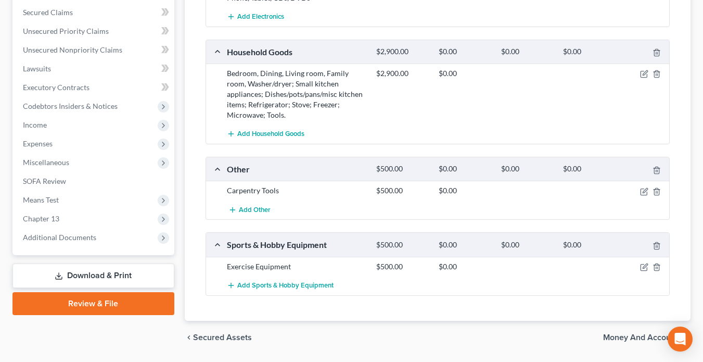
scroll to position [437, 0]
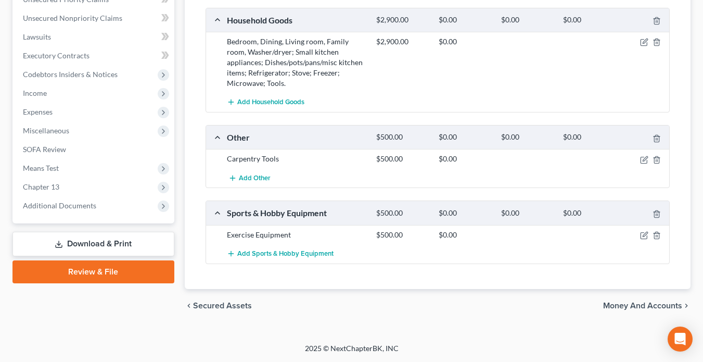
click at [633, 306] on span "Money and Accounts" at bounding box center [642, 305] width 79 height 8
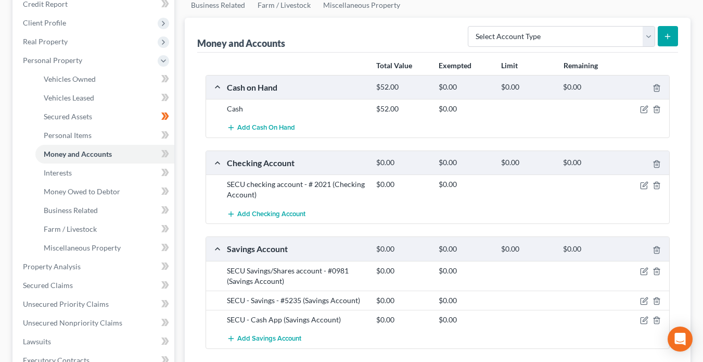
scroll to position [156, 0]
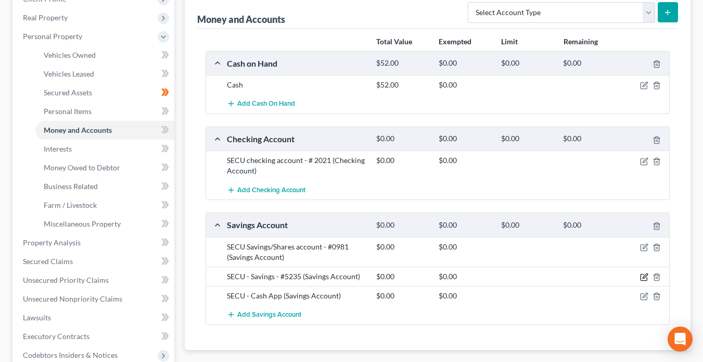
click at [646, 278] on icon "button" at bounding box center [644, 277] width 8 height 8
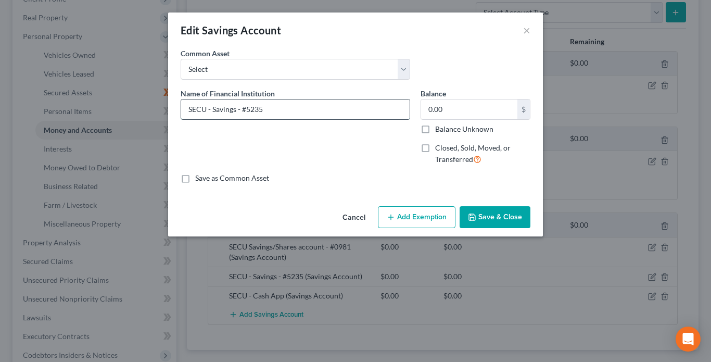
click at [302, 109] on input "SECU - Savings - #5235" at bounding box center [295, 109] width 228 height 20
click at [228, 110] on input "SECU - Savings - #0955" at bounding box center [295, 109] width 228 height 20
type input "SECU - Savings / shares - #0955"
click at [505, 220] on button "Save & Close" at bounding box center [495, 217] width 71 height 22
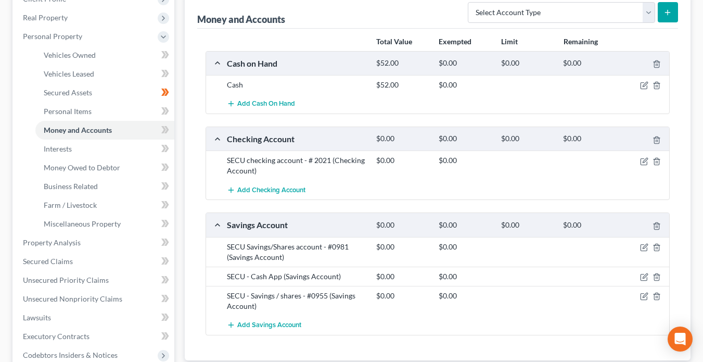
click at [282, 297] on div "SECU - Savings / shares - #0955 (Savings Account)" at bounding box center [296, 300] width 149 height 21
click at [283, 297] on div "SECU - Savings / shares - #0955 (Savings Account)" at bounding box center [296, 300] width 149 height 21
click at [643, 297] on icon "button" at bounding box center [645, 295] width 5 height 5
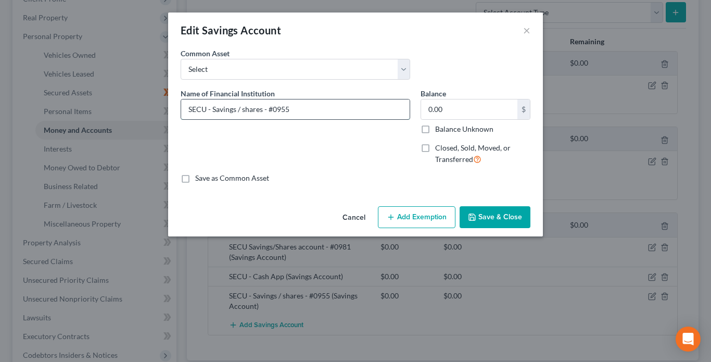
click at [244, 109] on input "SECU - Savings / shares - #0955" at bounding box center [295, 109] width 228 height 20
type input "SECU - Savings / Shares - #0955"
click at [512, 217] on button "Save & Close" at bounding box center [495, 217] width 71 height 22
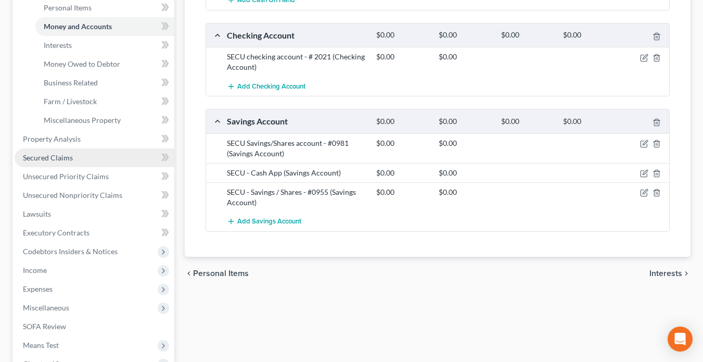
scroll to position [260, 0]
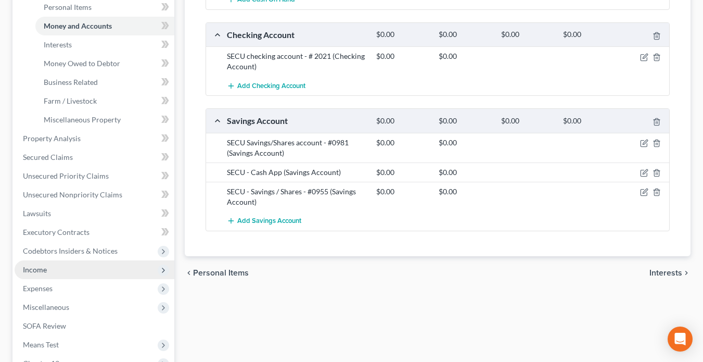
click at [33, 268] on span "Income" at bounding box center [35, 269] width 24 height 9
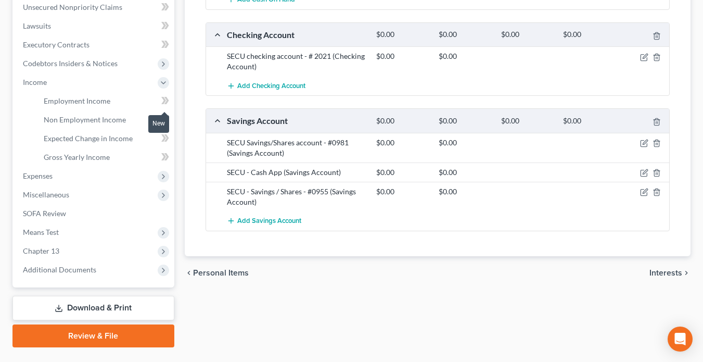
click at [164, 101] on icon at bounding box center [163, 100] width 5 height 7
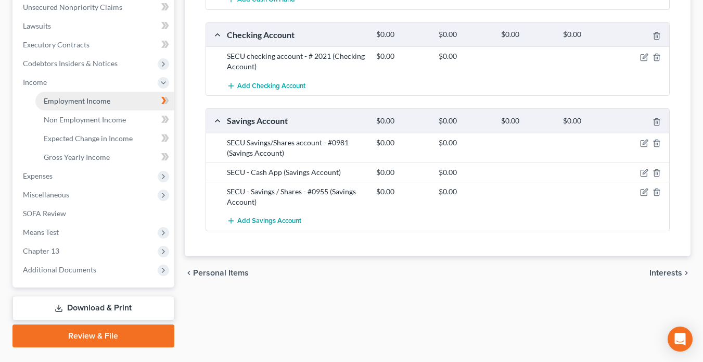
click at [85, 101] on span "Employment Income" at bounding box center [77, 100] width 67 height 9
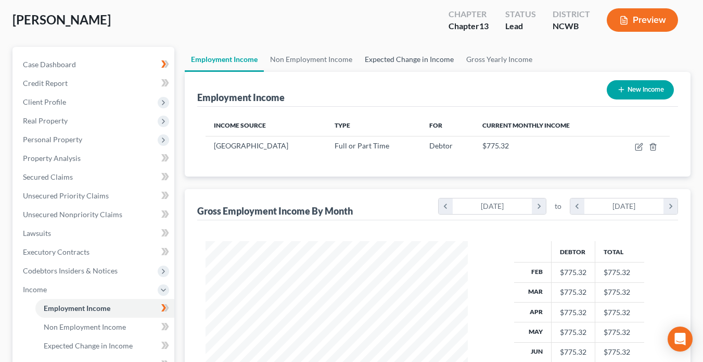
scroll to position [52, 0]
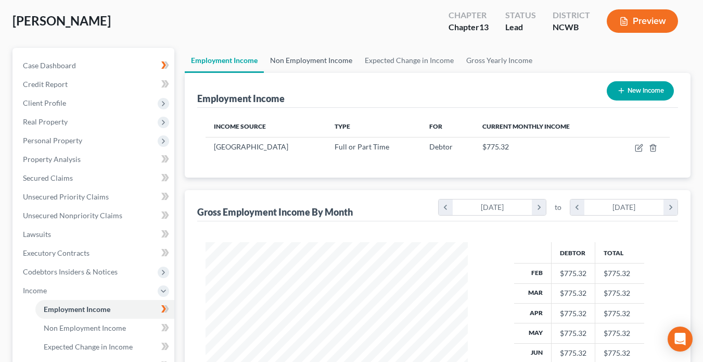
click at [307, 58] on link "Non Employment Income" at bounding box center [311, 60] width 95 height 25
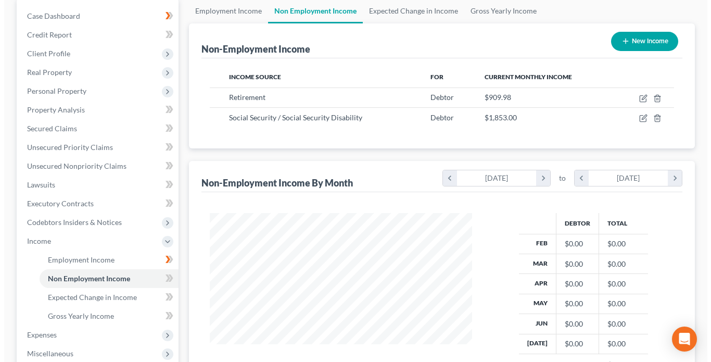
scroll to position [104, 0]
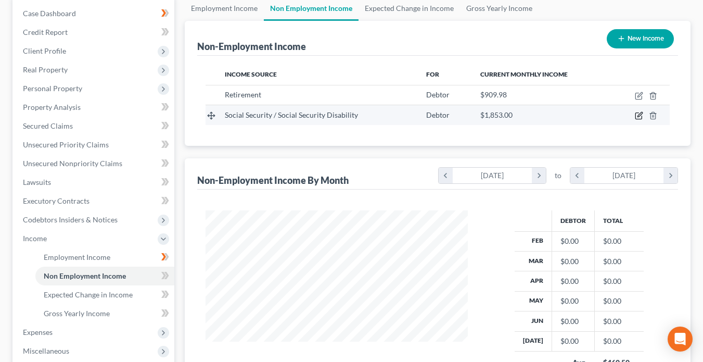
click at [641, 116] on icon "button" at bounding box center [639, 115] width 8 height 8
select select "4"
select select "0"
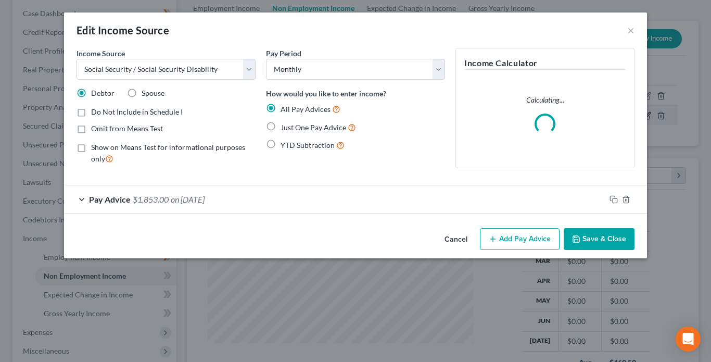
scroll to position [187, 287]
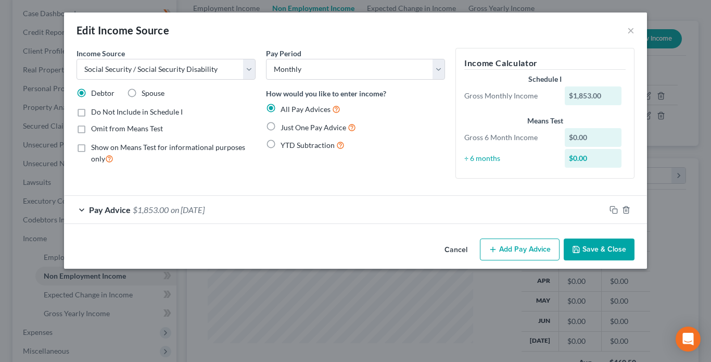
click at [607, 96] on div "$1,853.00" at bounding box center [593, 95] width 57 height 19
click at [613, 210] on icon "button" at bounding box center [613, 210] width 8 height 8
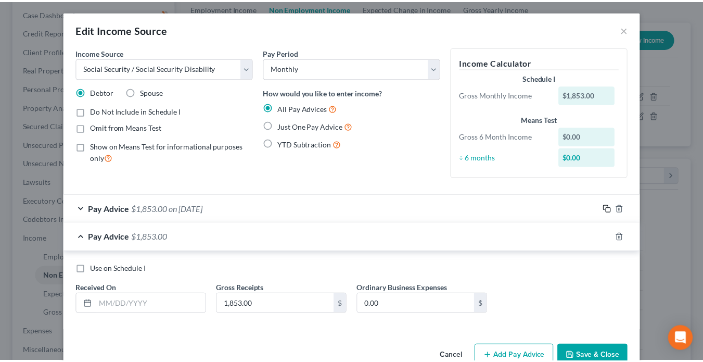
scroll to position [0, 0]
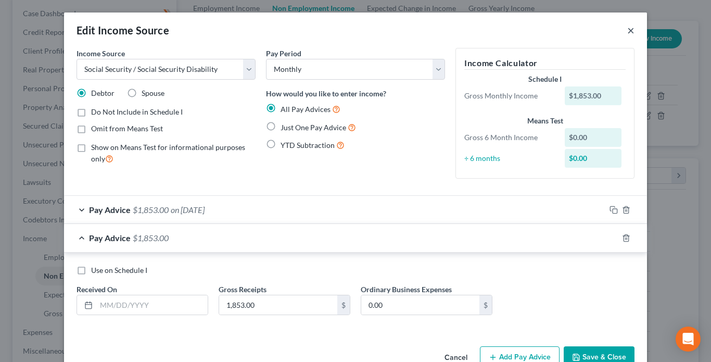
click at [627, 33] on button "×" at bounding box center [630, 30] width 7 height 12
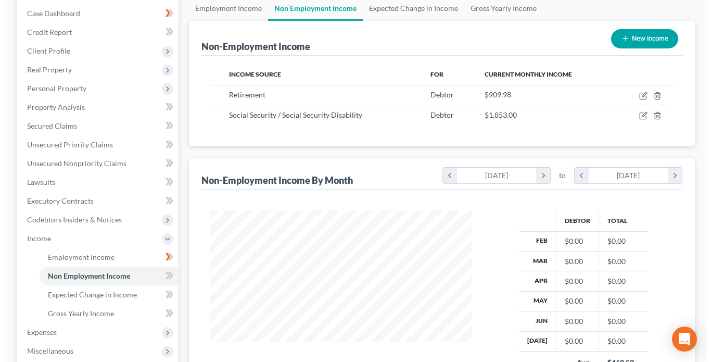
scroll to position [520303, 520207]
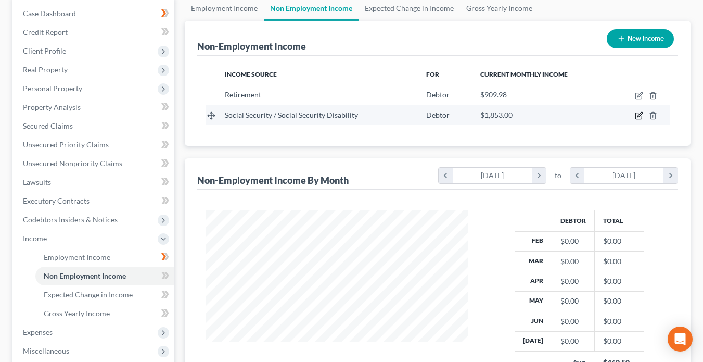
click at [639, 116] on icon "button" at bounding box center [639, 115] width 8 height 8
select select "4"
select select "0"
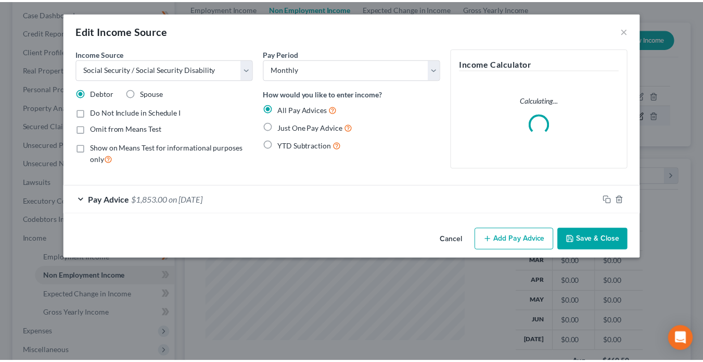
scroll to position [187, 287]
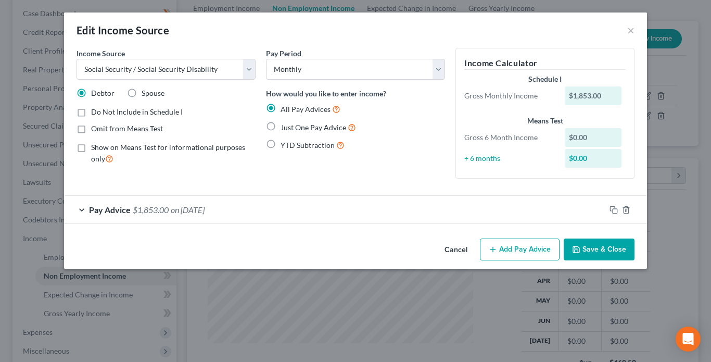
click at [128, 209] on span "Pay Advice" at bounding box center [110, 210] width 42 height 10
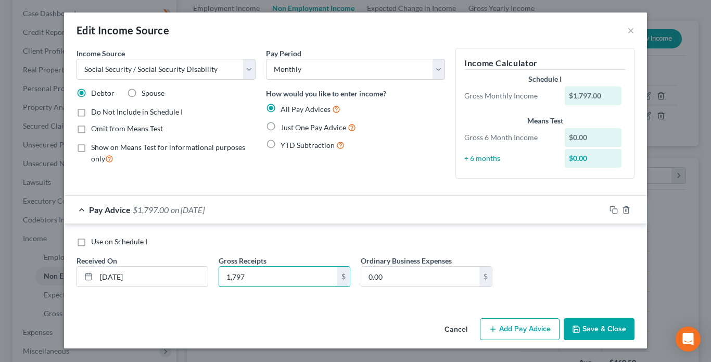
type input "1,797"
click at [596, 328] on button "Save & Close" at bounding box center [599, 329] width 71 height 22
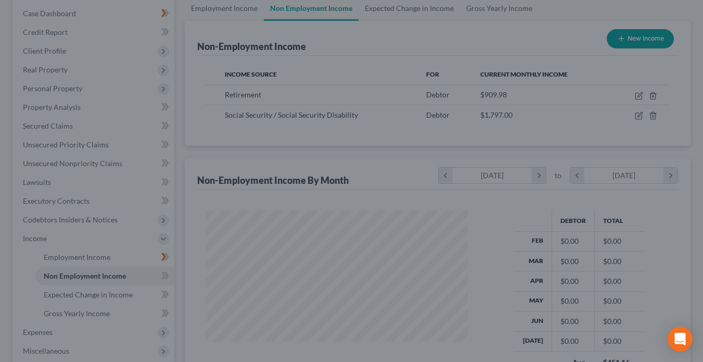
scroll to position [520303, 520207]
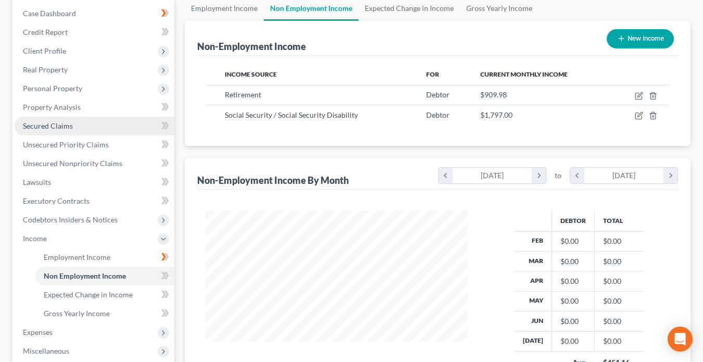
click at [37, 127] on span "Secured Claims" at bounding box center [48, 125] width 50 height 9
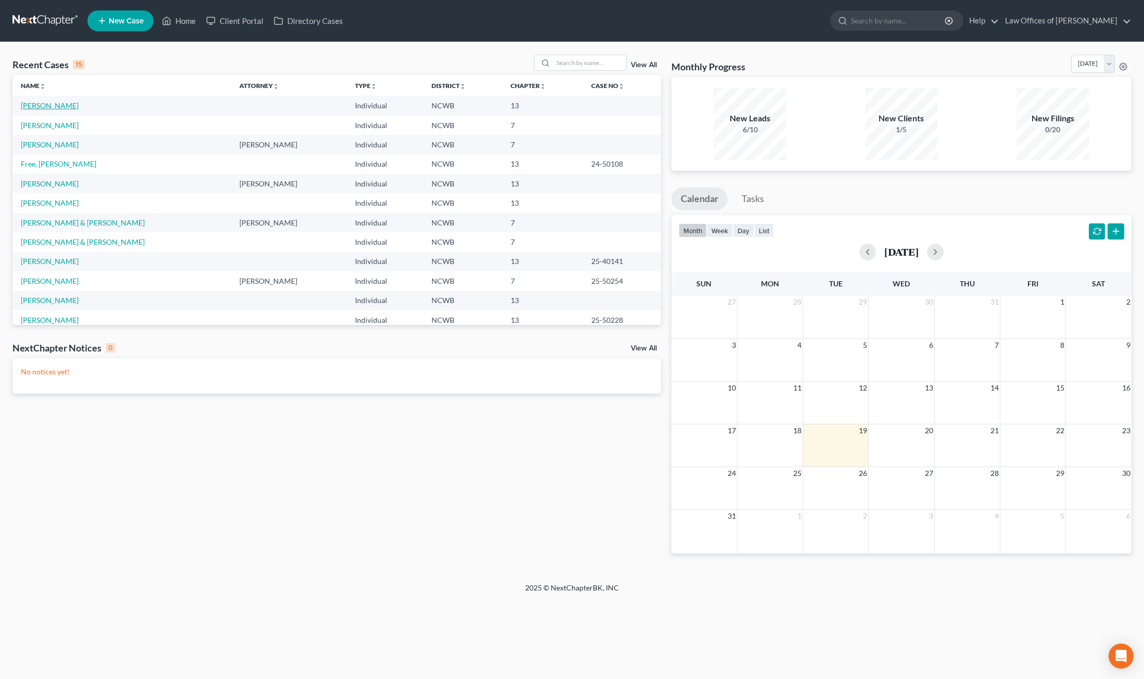
click at [48, 108] on link "[PERSON_NAME]" at bounding box center [50, 105] width 58 height 9
select select "4"
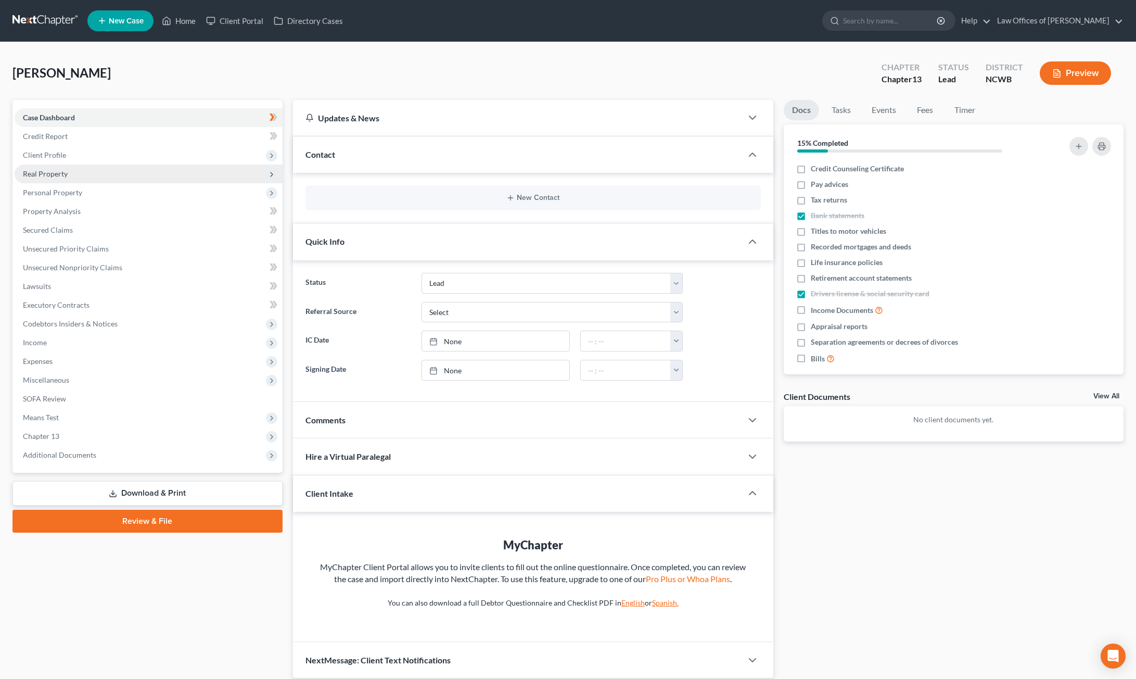
click at [62, 173] on span "Real Property" at bounding box center [45, 173] width 45 height 9
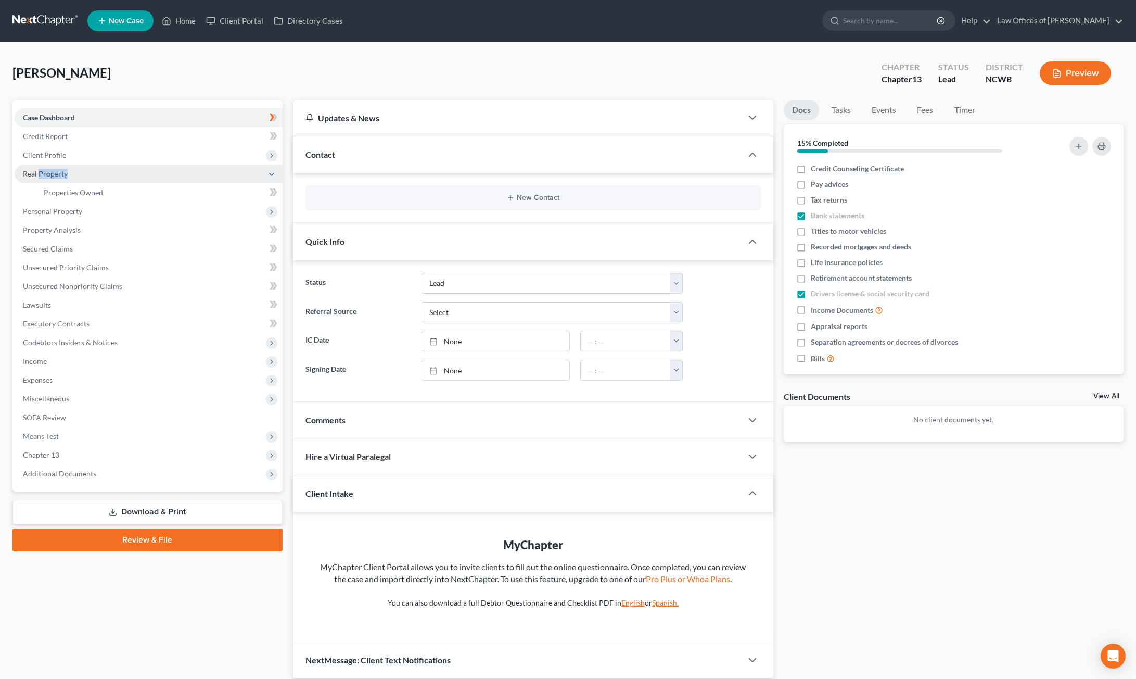
click at [62, 173] on span "Real Property" at bounding box center [45, 173] width 45 height 9
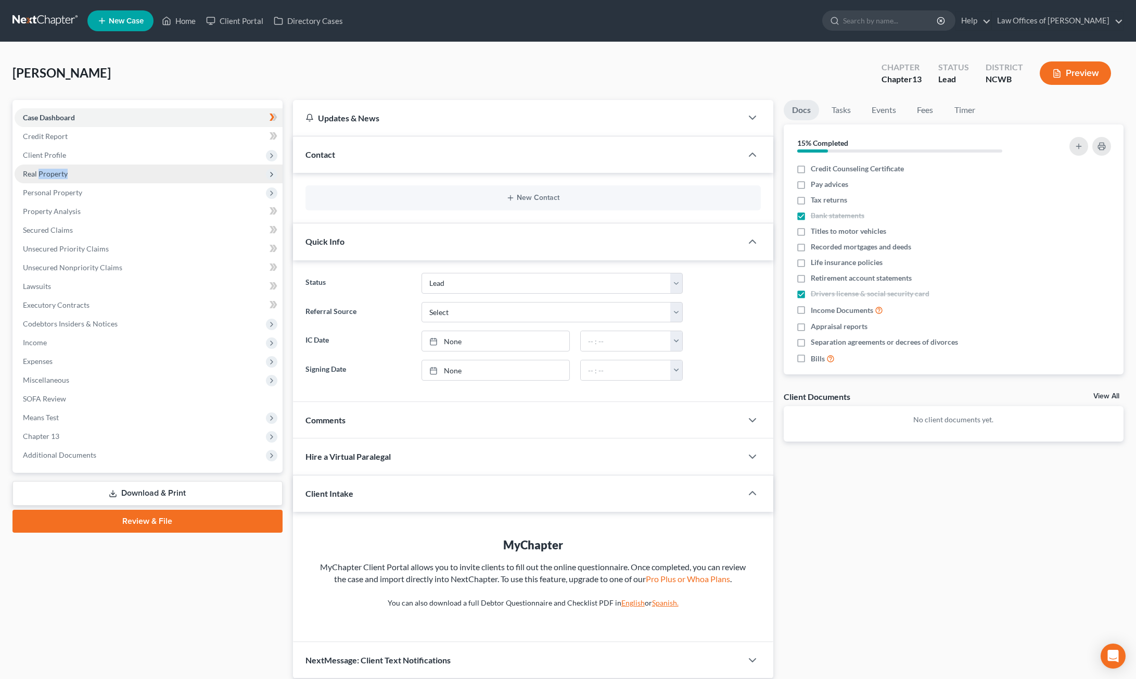
click at [62, 177] on span "Real Property" at bounding box center [45, 173] width 45 height 9
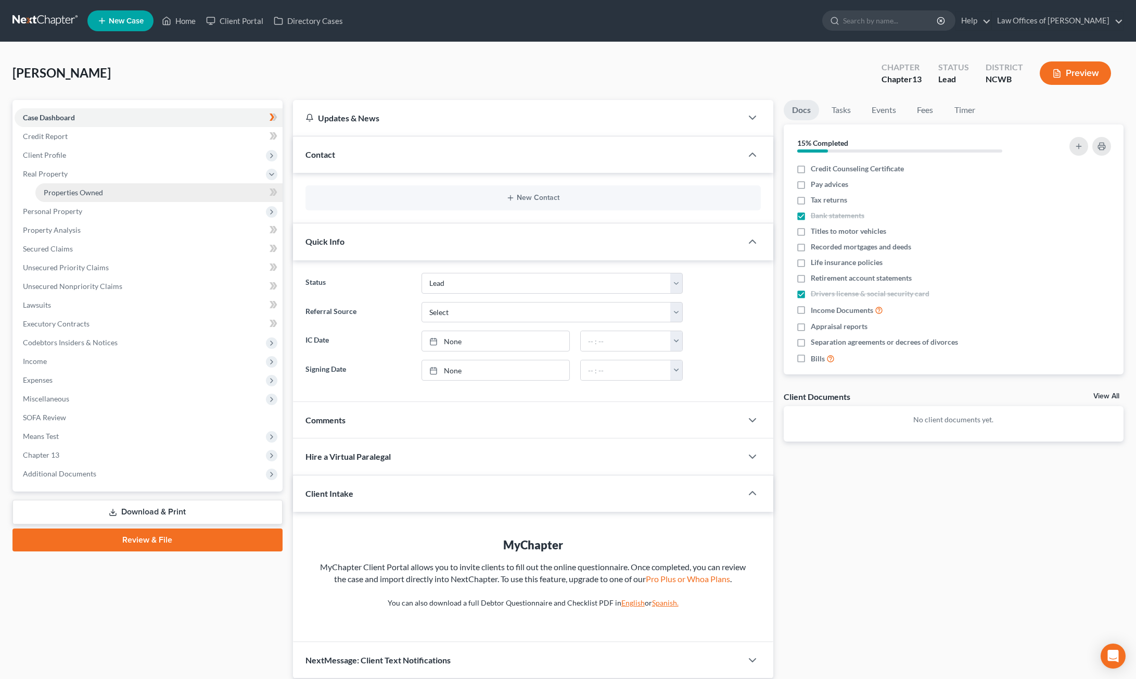
click at [70, 196] on span "Properties Owned" at bounding box center [73, 192] width 59 height 9
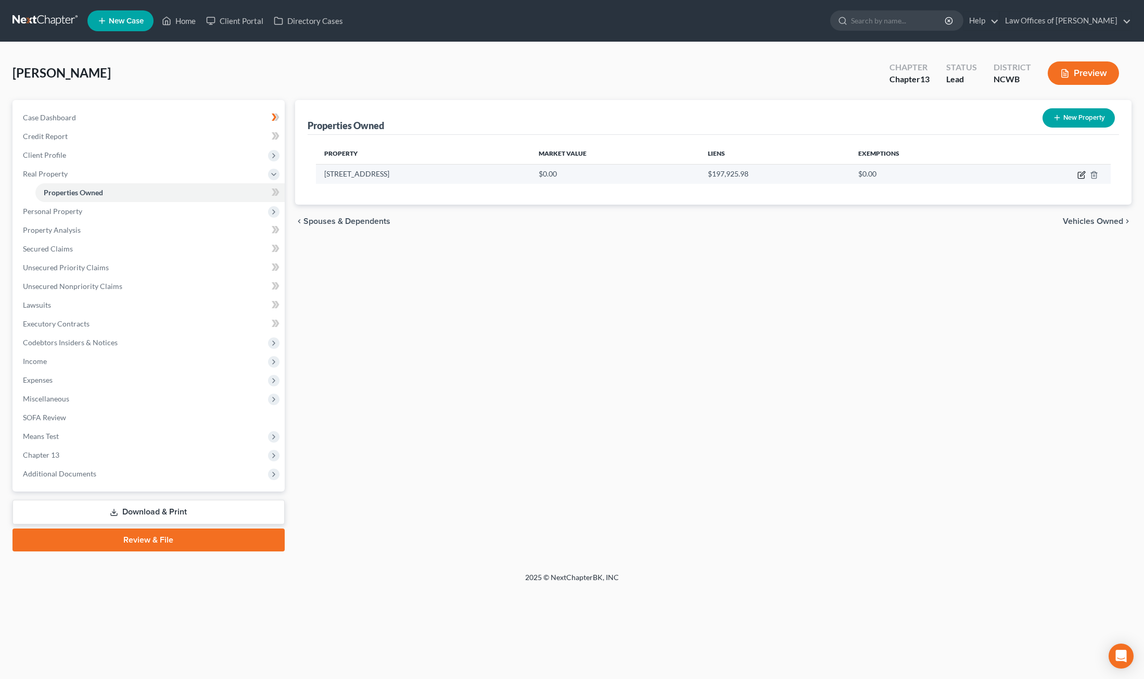
click at [1084, 175] on icon "button" at bounding box center [1081, 175] width 8 height 8
select select "28"
select select "0"
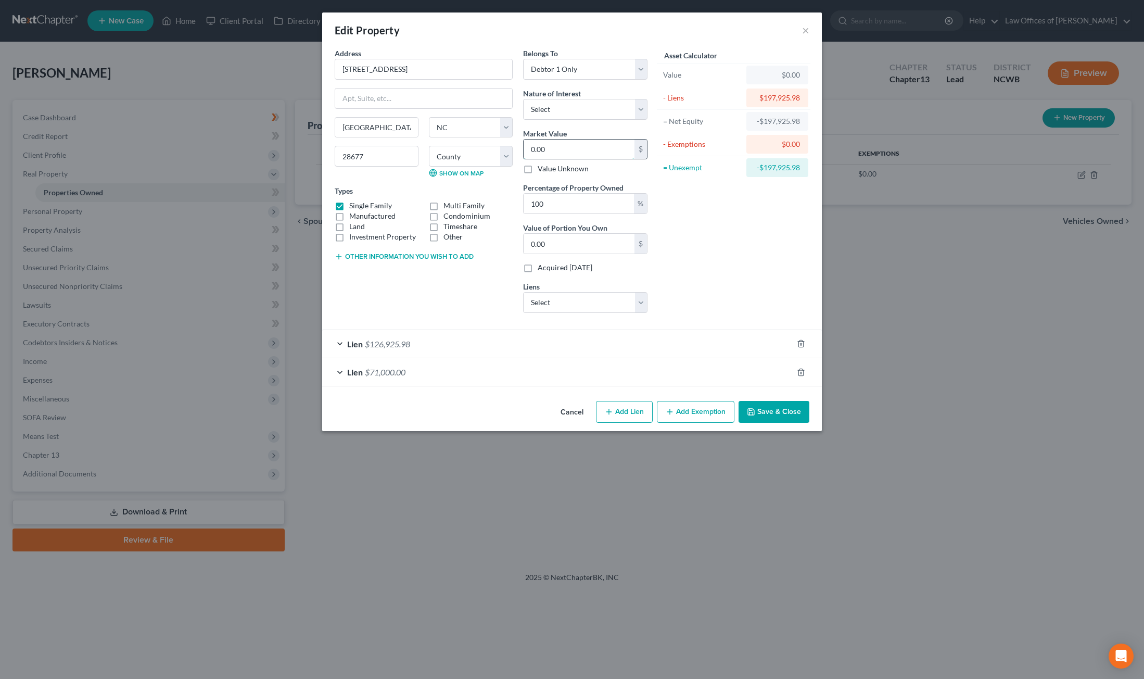
click at [603, 150] on input "0.00" at bounding box center [579, 149] width 111 height 20
type input "2"
type input "2.00"
type input "27"
type input "27.00"
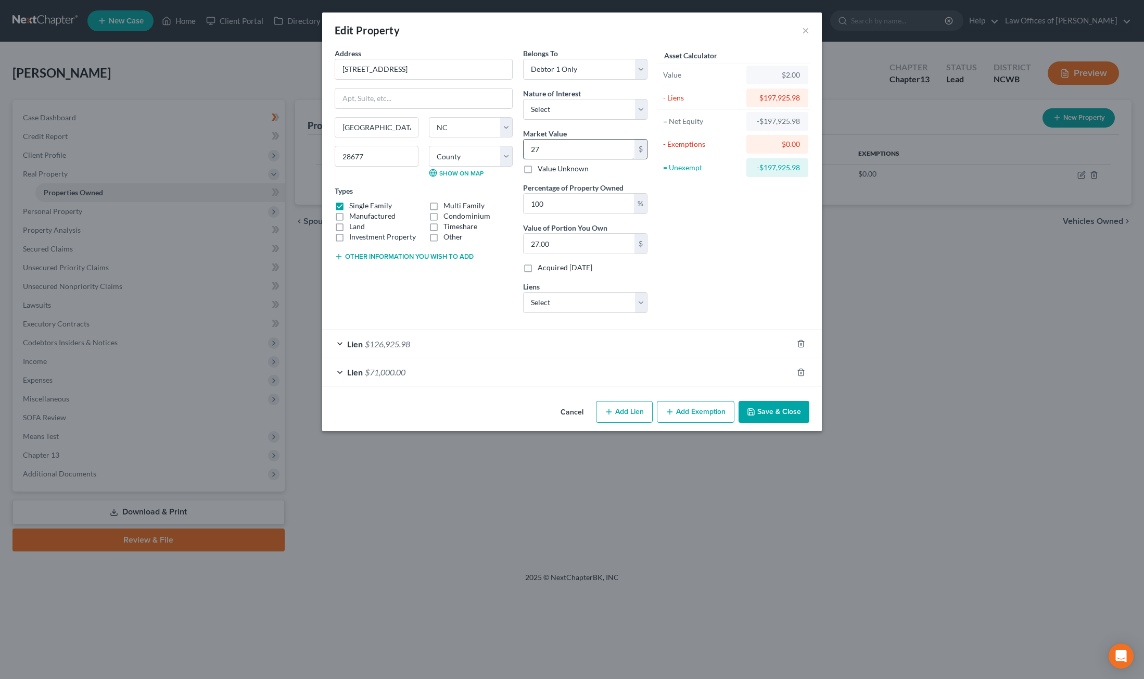
type input "278"
type input "278.00"
type input "2783"
type input "2,783.00"
type input "2,7833"
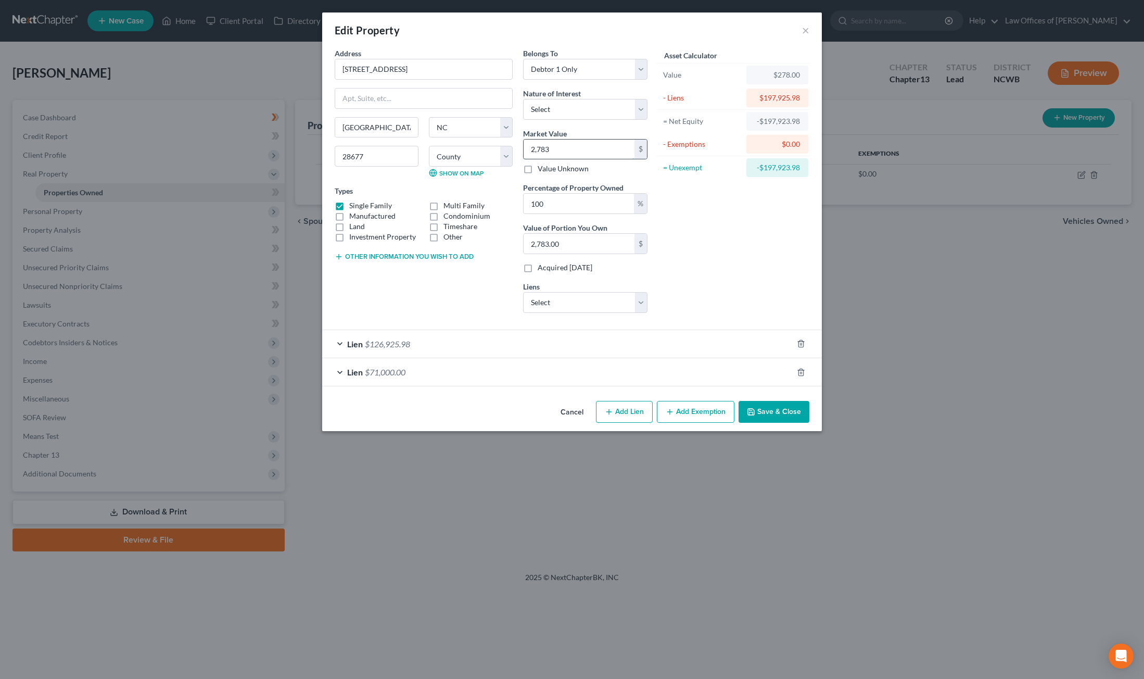
type input "27,833.00"
type input "27,8336"
type input "278,336.00"
type input "278,336"
click at [377, 257] on button "Other information you wish to add" at bounding box center [404, 256] width 139 height 8
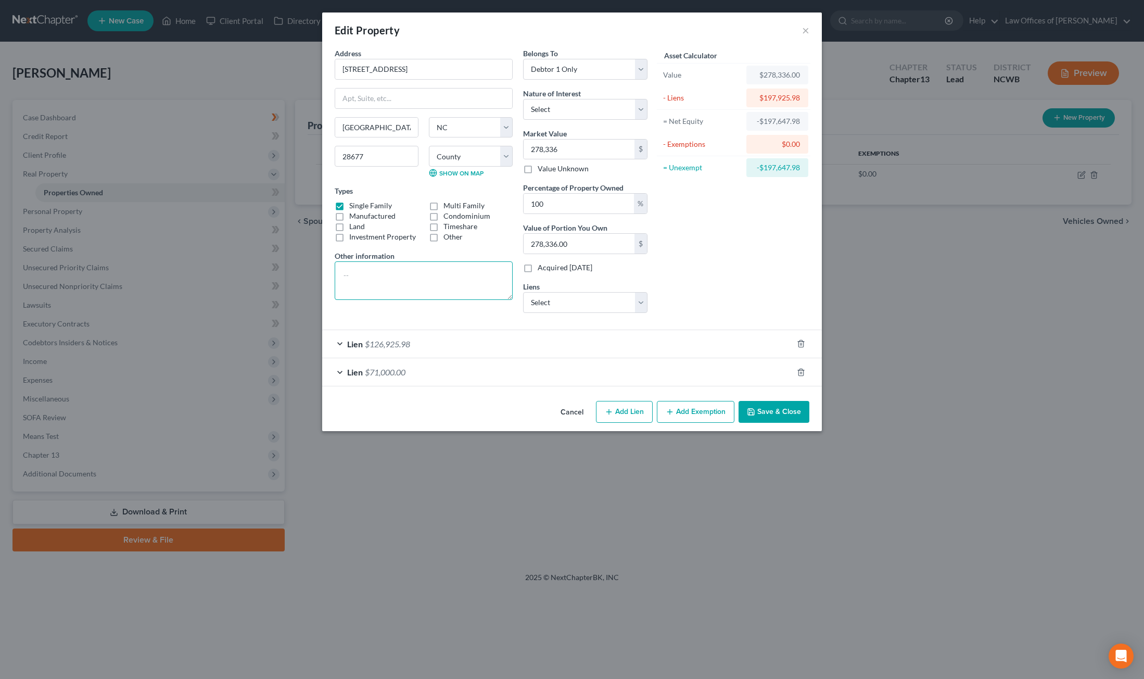
click at [370, 277] on textarea at bounding box center [424, 280] width 178 height 39
click at [392, 270] on textarea "Zillow: $ Redfin: $" at bounding box center [424, 280] width 178 height 39
click at [386, 284] on textarea "Zillow: $266,600 Redfin: $" at bounding box center [424, 280] width 178 height 39
click at [414, 299] on textarea "Zillow: $266,600 Redfin: $" at bounding box center [424, 280] width 178 height 39
type textarea "Zillow: $266,600 Redfin: $290,072"
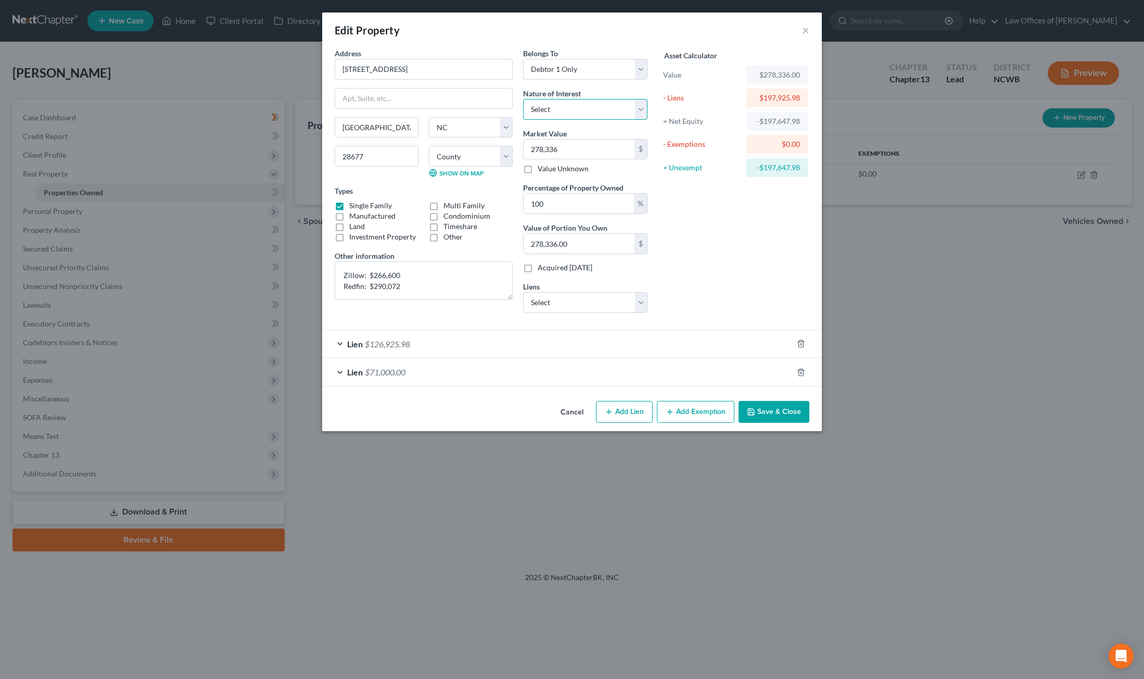
click at [604, 116] on select "Select Fee Simple Joint Tenant Life Estate Equitable Interest Future Interest T…" at bounding box center [585, 109] width 124 height 21
select select "0"
click at [523, 99] on select "Select Fee Simple Joint Tenant Life Estate Equitable Interest Future Interest T…" at bounding box center [585, 109] width 124 height 21
click at [574, 303] on select "Select State Employees' Credit Union - $18,761.75" at bounding box center [585, 302] width 124 height 21
click at [668, 278] on div "Asset Calculator Value $278,336.00 - Liens $197,925.98 = Net Equity -$197,647.9…" at bounding box center [734, 184] width 162 height 273
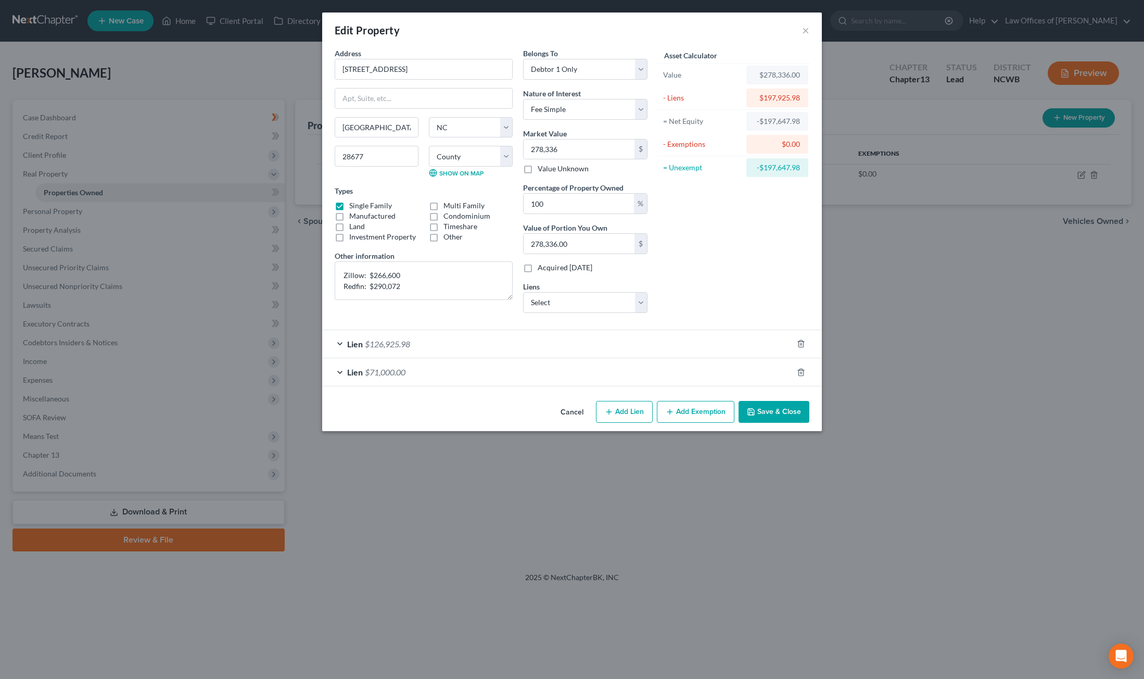
click at [767, 407] on button "Save & Close" at bounding box center [774, 412] width 71 height 22
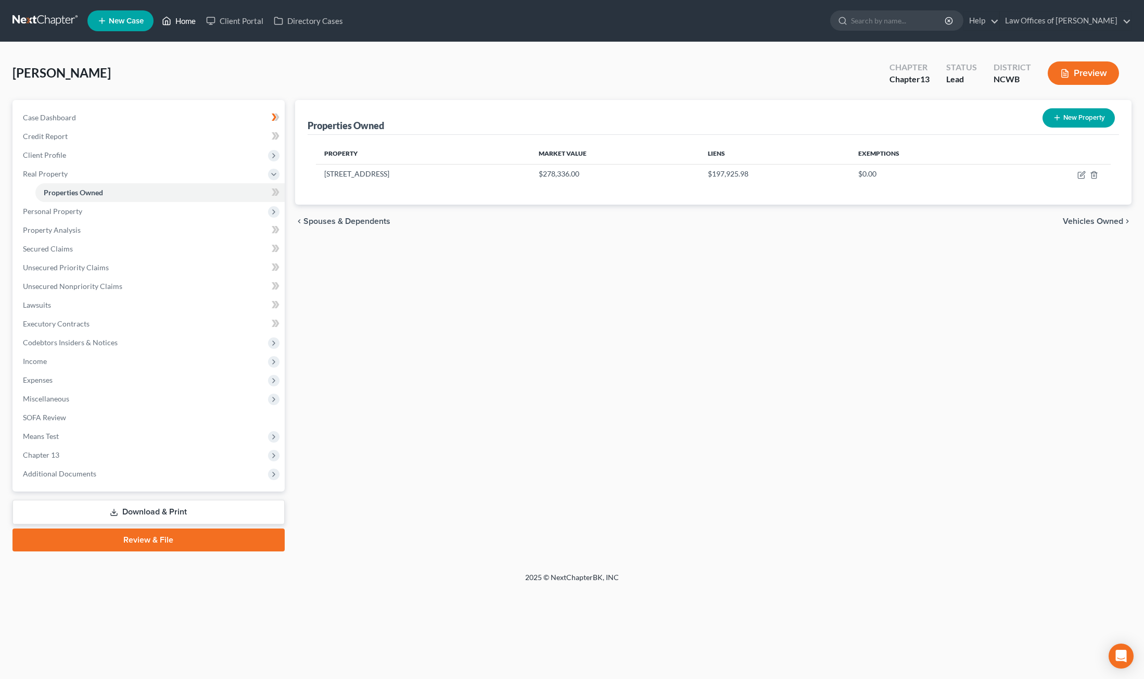
click at [181, 17] on link "Home" at bounding box center [179, 20] width 44 height 19
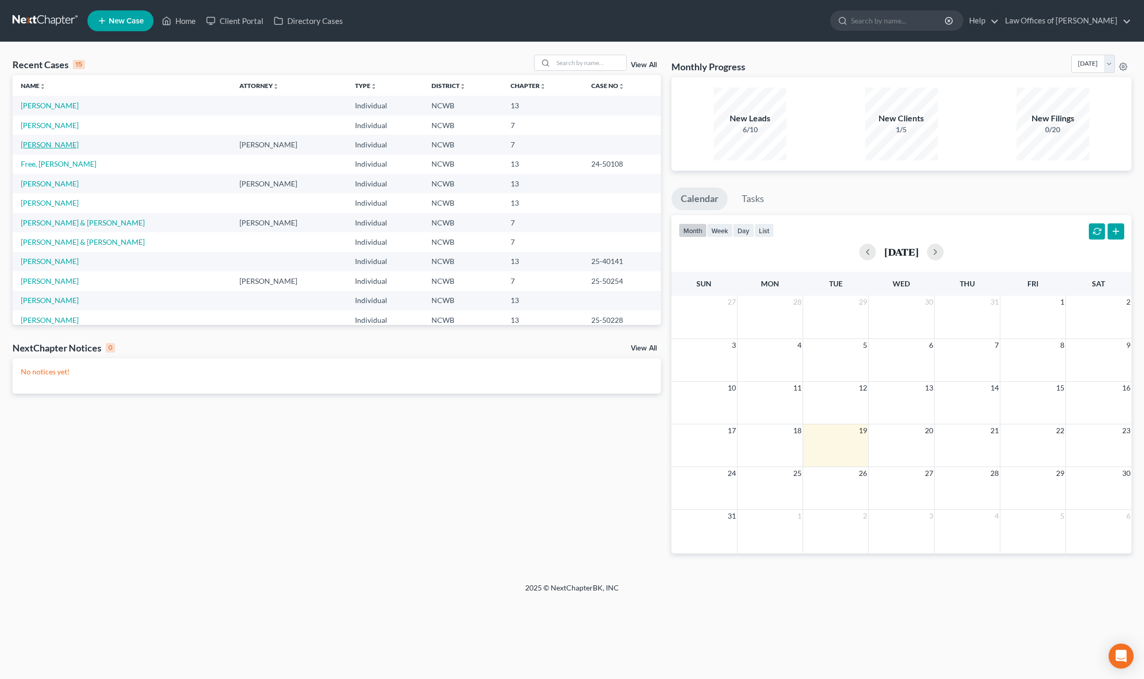
click at [50, 144] on link "[PERSON_NAME]" at bounding box center [50, 144] width 58 height 9
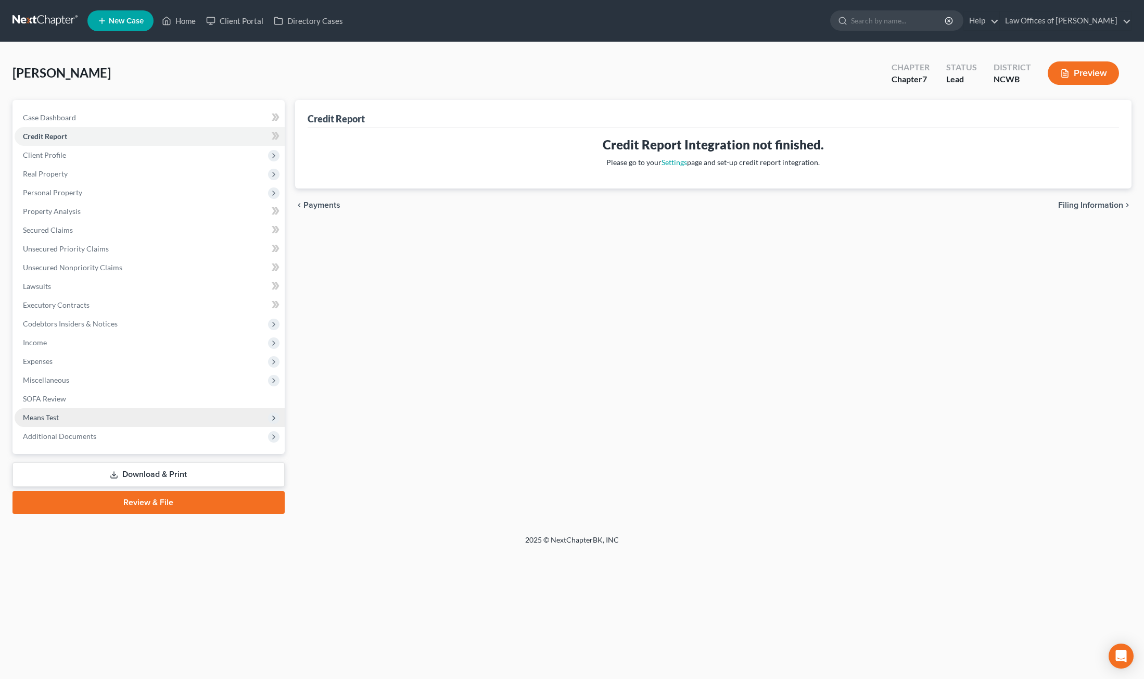
click at [43, 417] on span "Means Test" at bounding box center [41, 417] width 36 height 9
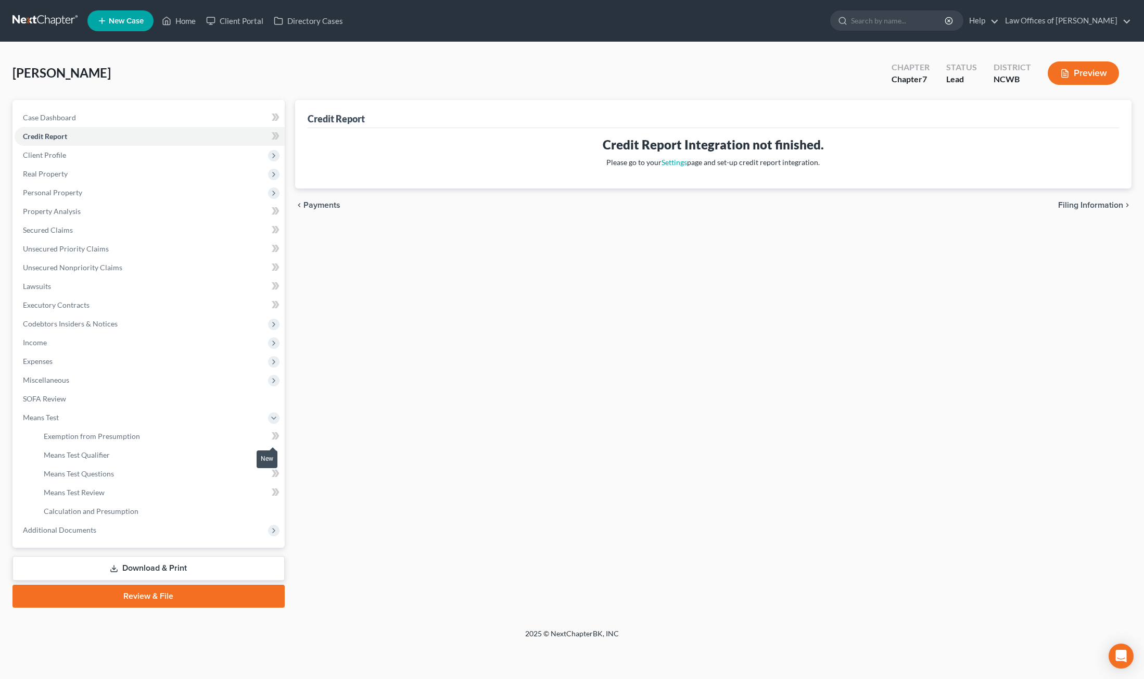
click at [275, 438] on icon at bounding box center [276, 435] width 5 height 7
click at [97, 439] on span "Exemption from Presumption" at bounding box center [92, 435] width 96 height 9
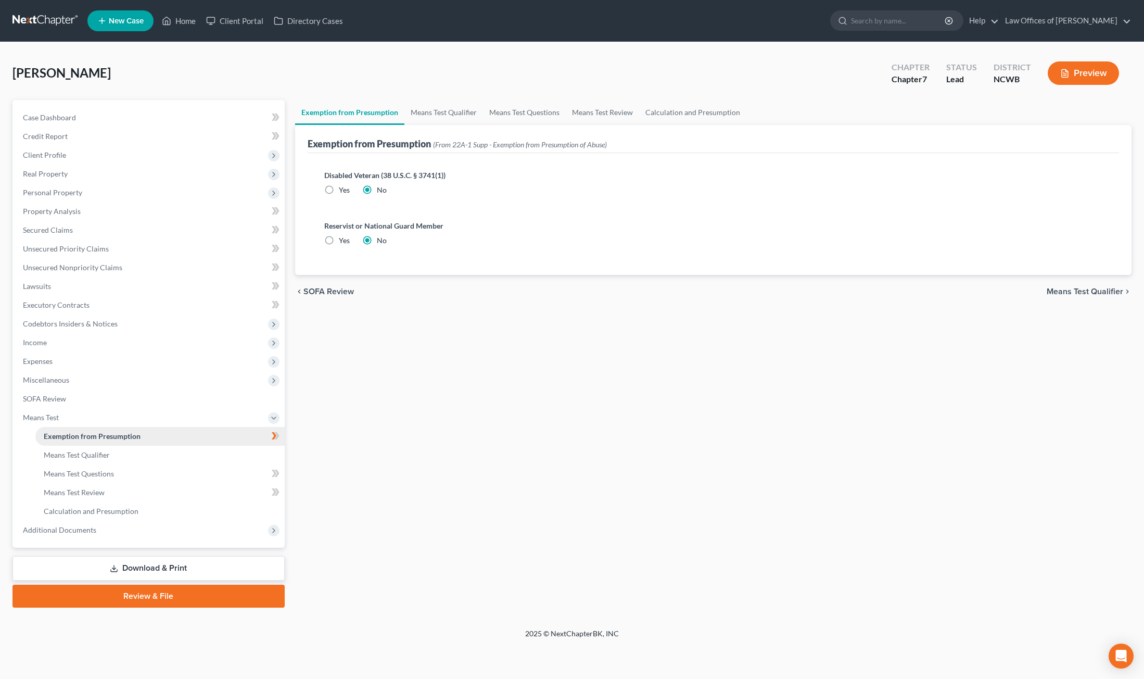
click at [97, 439] on span "Exemption from Presumption" at bounding box center [92, 435] width 97 height 9
click at [54, 120] on span "Case Dashboard" at bounding box center [49, 117] width 53 height 9
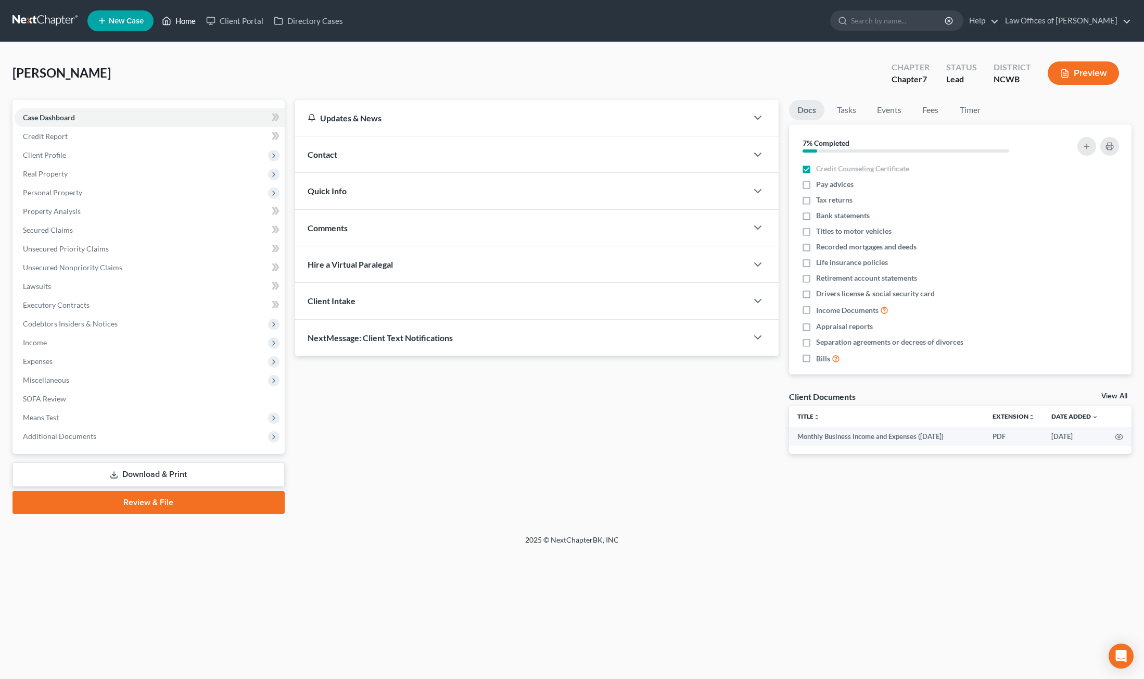
click at [173, 21] on link "Home" at bounding box center [179, 20] width 44 height 19
